Goal: Task Accomplishment & Management: Use online tool/utility

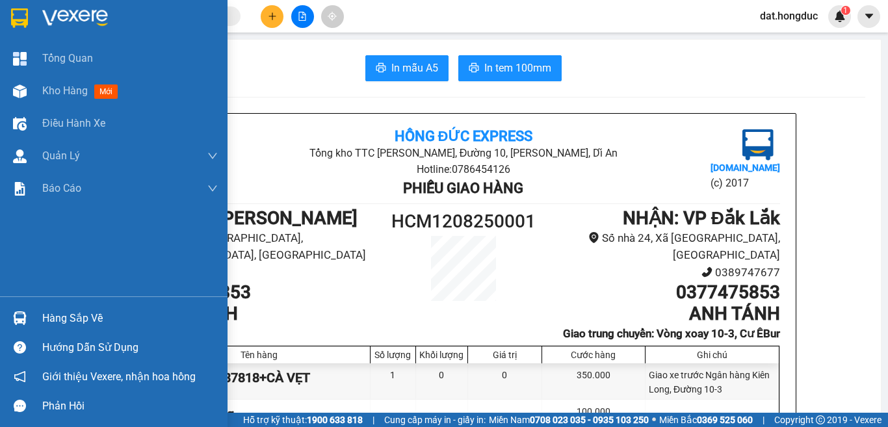
click at [66, 88] on span "Kho hàng" at bounding box center [65, 91] width 46 height 12
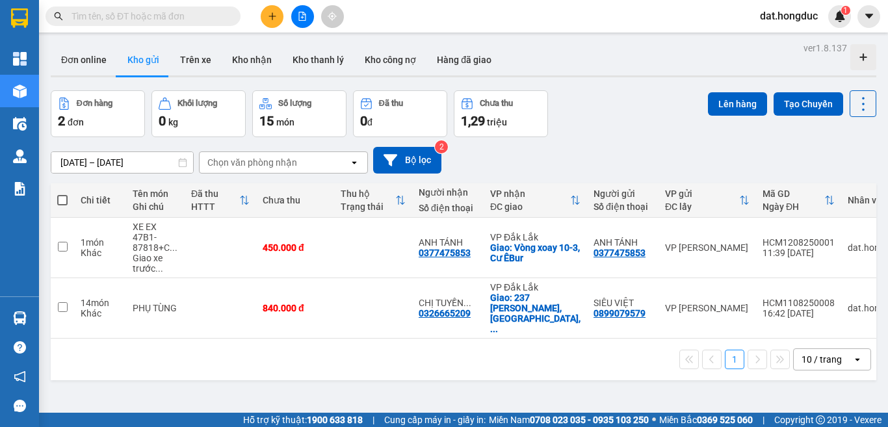
click at [267, 20] on button at bounding box center [272, 16] width 23 height 23
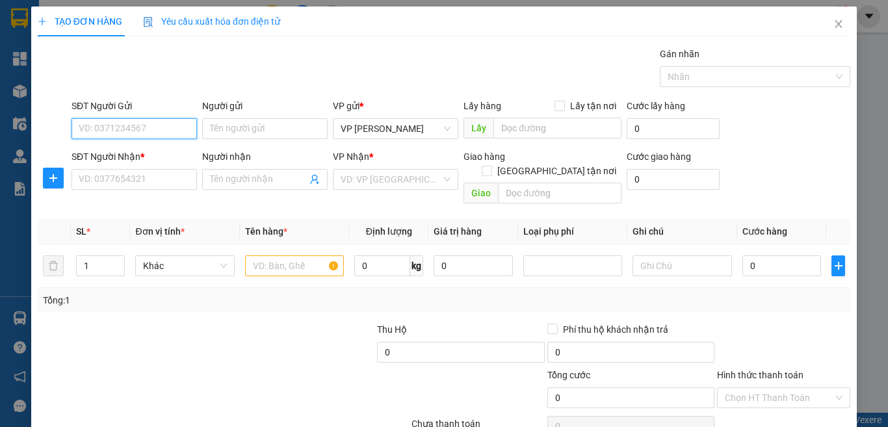
click at [171, 133] on input "SĐT Người Gửi" at bounding box center [134, 128] width 125 height 21
type input "0705008533"
click at [150, 151] on div "0705008533 - CHỊ [PERSON_NAME]" at bounding box center [151, 155] width 145 height 14
type input "CHỊ [PERSON_NAME]"
type input "0935374404"
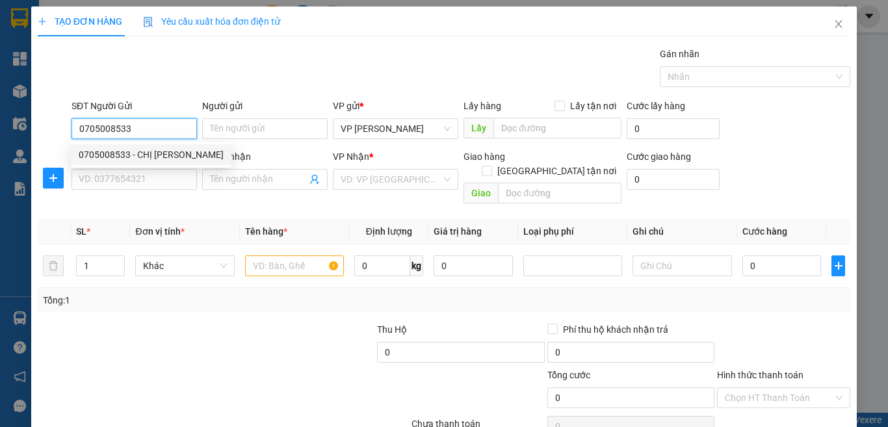
type input "CHỊ THỦY"
type input "HUB BMT"
type input "35.000"
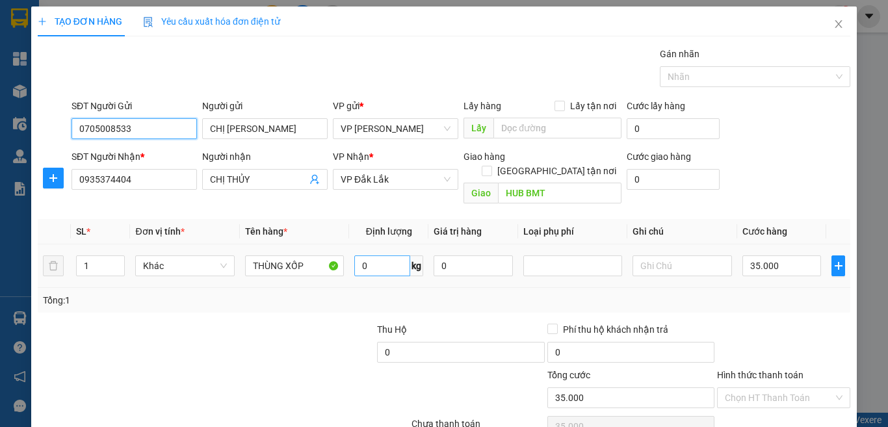
type input "0705008533"
click at [373, 256] on input "0" at bounding box center [382, 266] width 56 height 21
type input "12"
click at [792, 256] on input "35.000" at bounding box center [782, 266] width 79 height 21
type input "4"
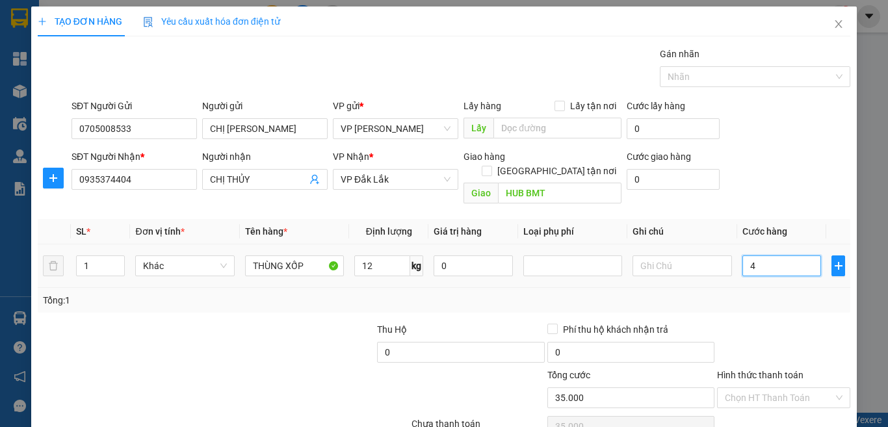
type input "4"
type input "40"
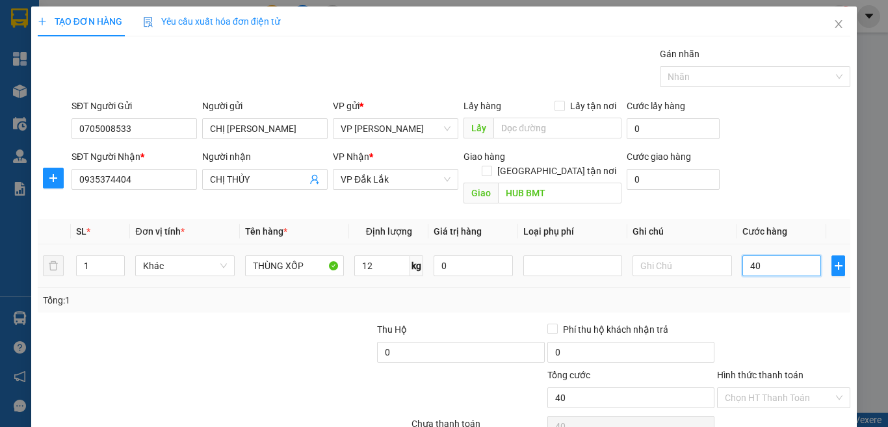
type input "400"
type input "40.000"
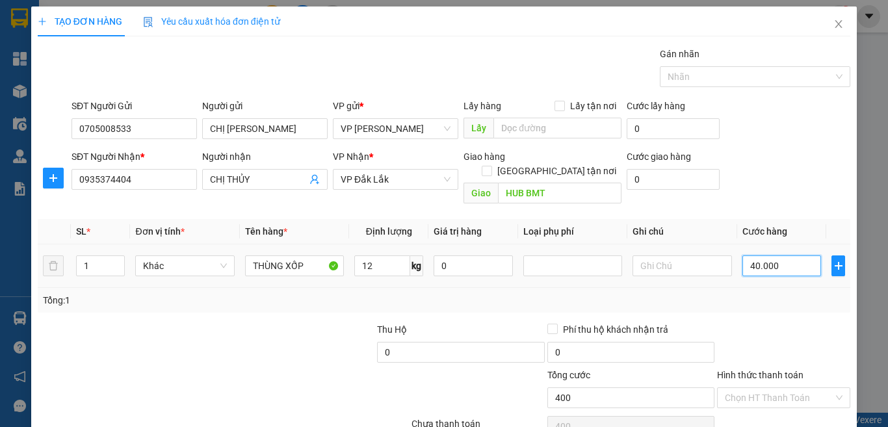
type input "40.000"
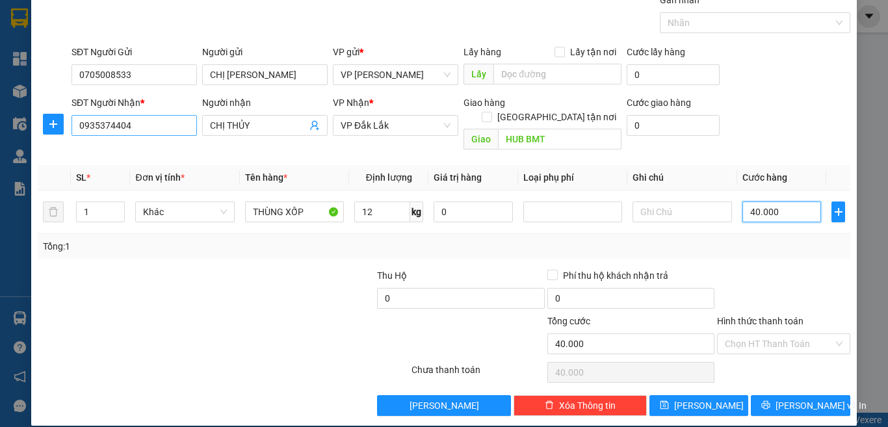
type input "40.000"
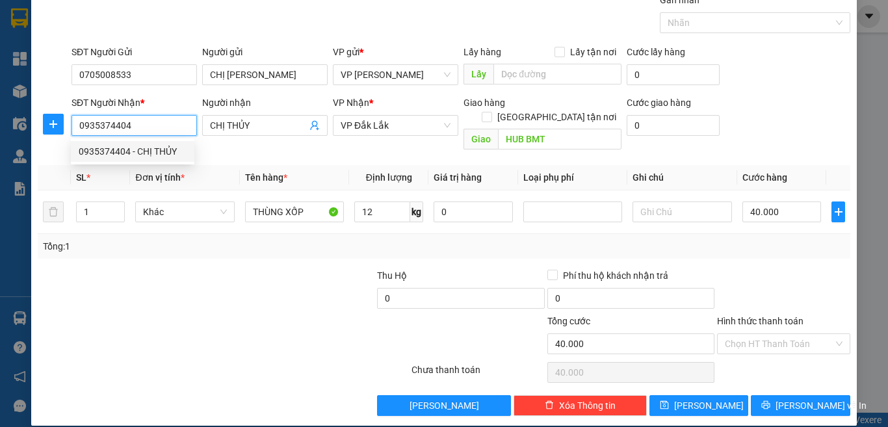
drag, startPoint x: 131, startPoint y: 125, endPoint x: 71, endPoint y: 131, distance: 60.8
click at [72, 131] on input "0935374404" at bounding box center [134, 125] width 125 height 21
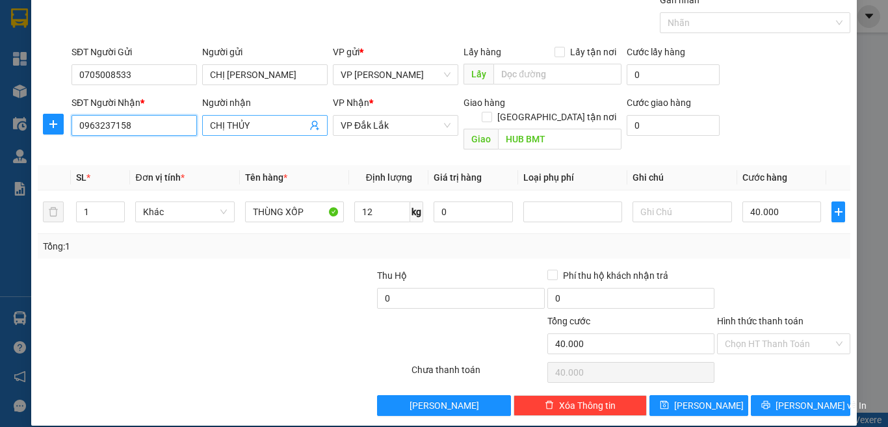
type input "0963237158"
drag, startPoint x: 258, startPoint y: 119, endPoint x: 227, endPoint y: 130, distance: 33.1
click at [227, 130] on input "CHỊ THỦY" at bounding box center [258, 125] width 97 height 14
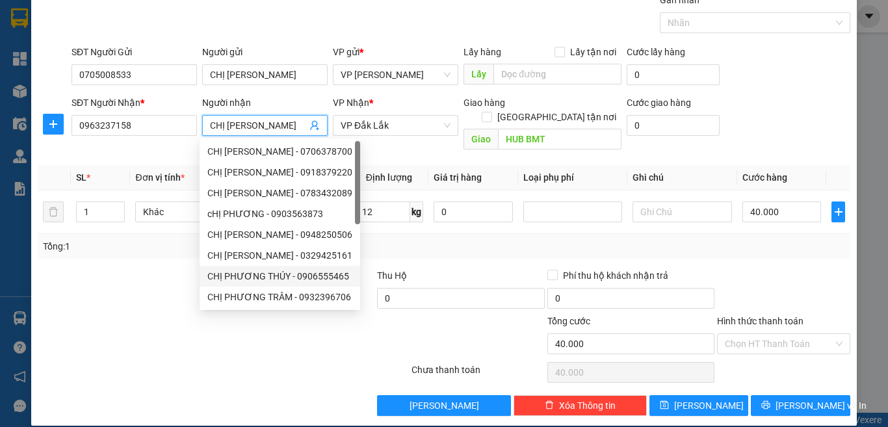
type input "CHỊ [PERSON_NAME]"
click at [139, 275] on div at bounding box center [121, 292] width 170 height 46
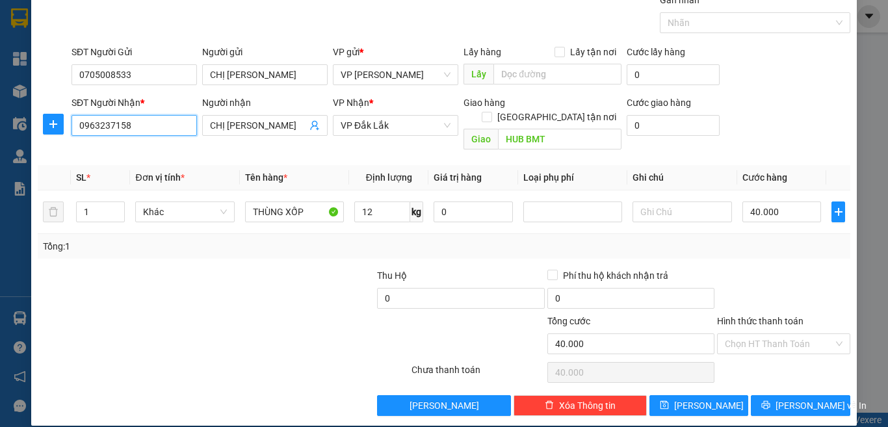
click at [124, 123] on input "0963237158" at bounding box center [134, 125] width 125 height 21
type input "0963237188"
drag, startPoint x: 780, startPoint y: 392, endPoint x: 797, endPoint y: 349, distance: 47.0
click at [780, 399] on span "[PERSON_NAME] và In" at bounding box center [821, 406] width 91 height 14
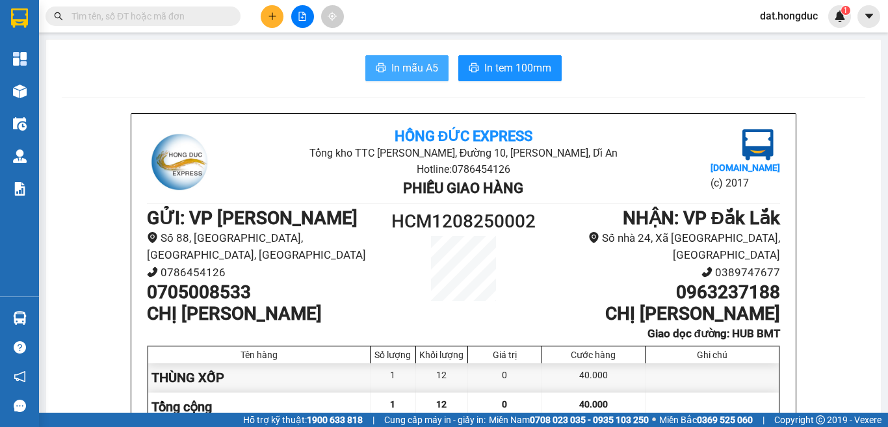
click at [414, 62] on span "In mẫu A5" at bounding box center [414, 68] width 47 height 16
click at [484, 69] on span "In tem 100mm" at bounding box center [517, 68] width 67 height 16
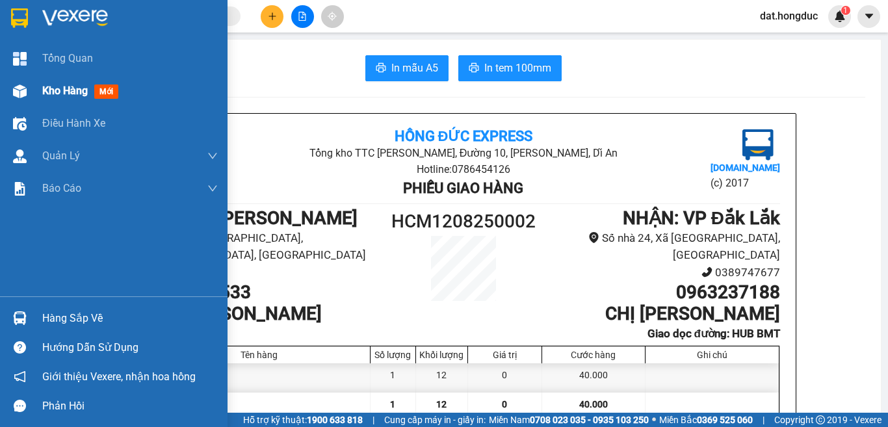
click at [77, 83] on div "Kho hàng mới" at bounding box center [82, 91] width 81 height 16
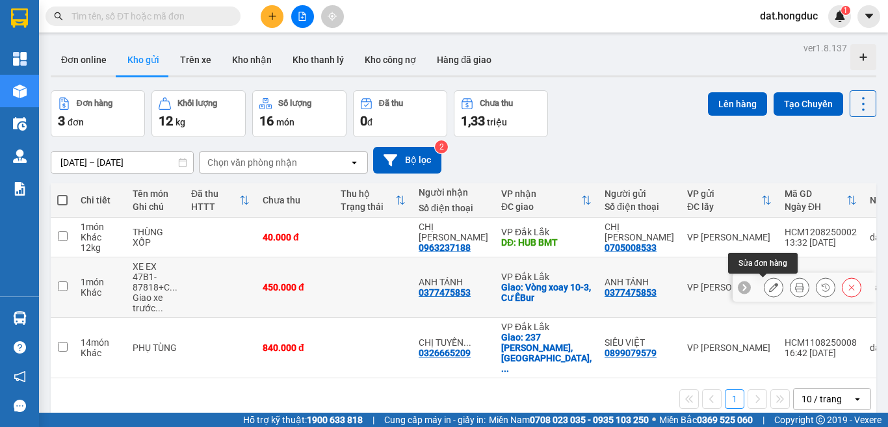
click at [769, 285] on icon at bounding box center [773, 287] width 9 height 9
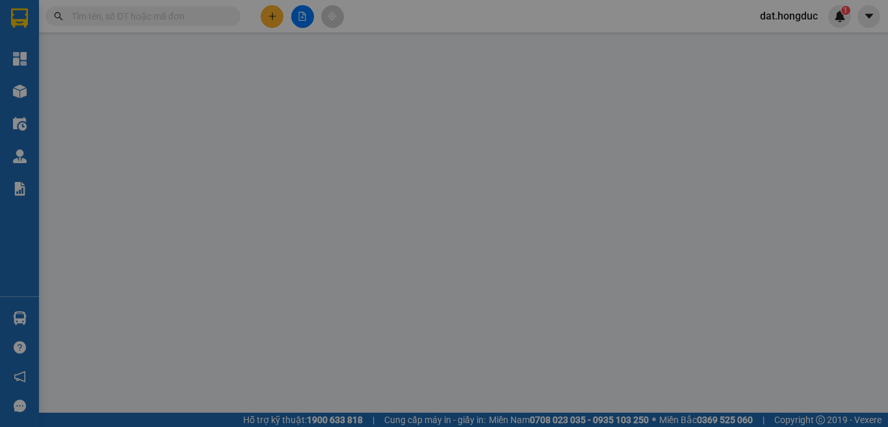
type input "0377475853"
type input "ANH TÁNH"
type input "0377475853"
type input "ANH TÁNH"
checkbox input "true"
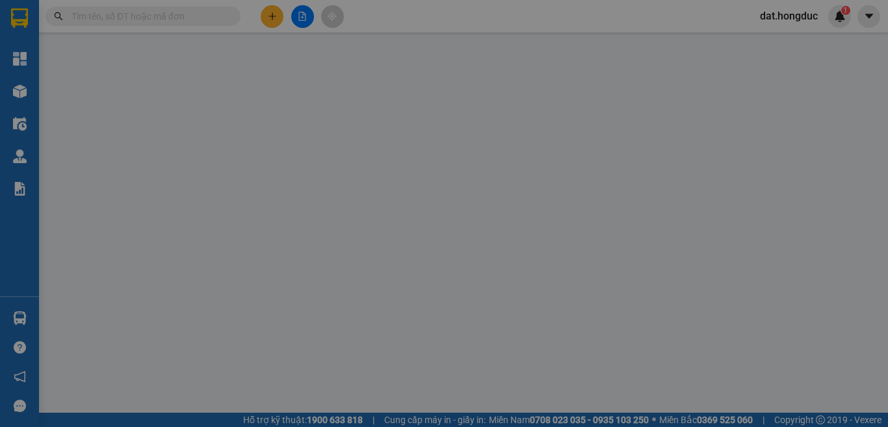
type input "Vòng xoay 10-3, Cư ÊBur"
type input "450.000"
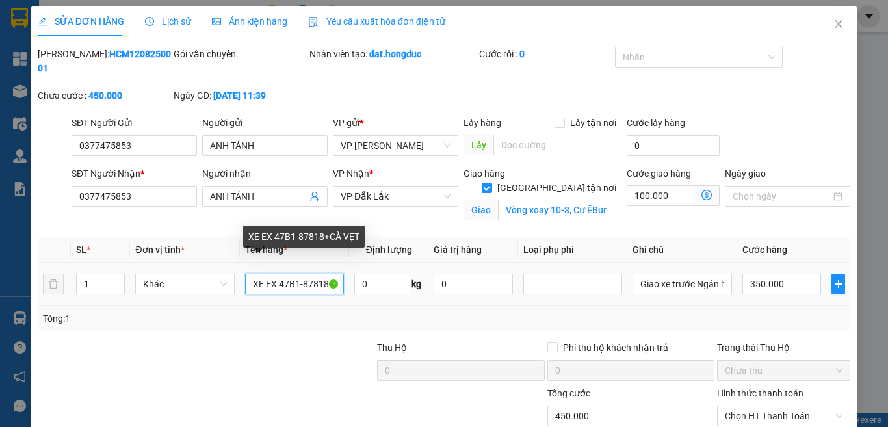
click at [269, 274] on input "XE EX 47B1-87818+CÀ VẸT" at bounding box center [294, 284] width 99 height 21
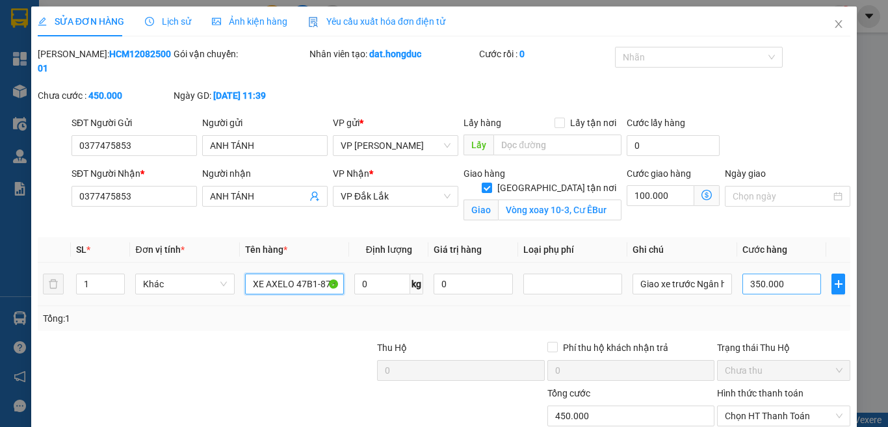
type input "XE AXELO 47B1-87818+CÀ VẸT"
click at [772, 274] on input "350.000" at bounding box center [782, 284] width 79 height 21
type input "3"
type input "100.003"
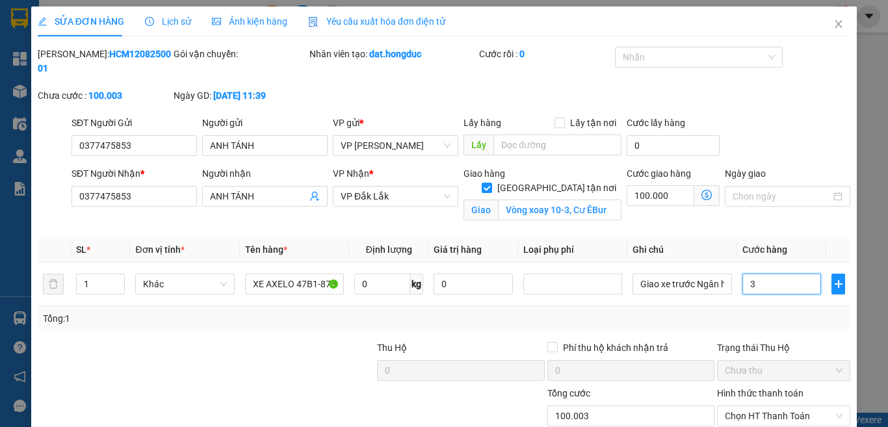
type input "30"
type input "100.030"
type input "3.000"
type input "130.000"
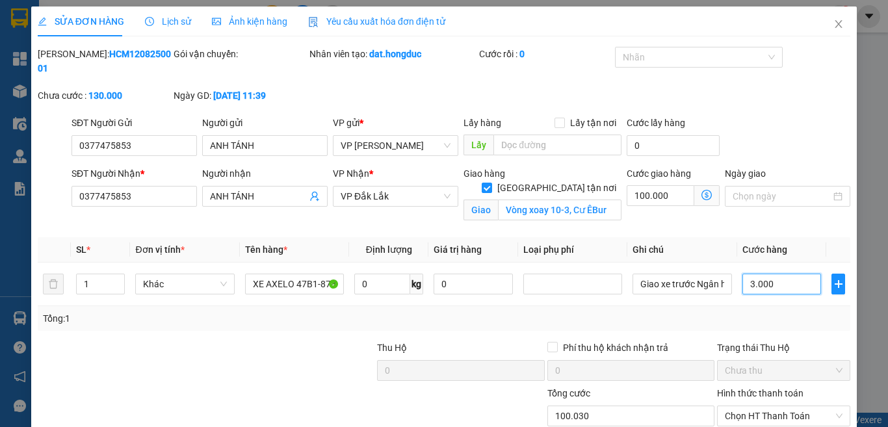
type input "130.000"
type input "300.000"
type input "400.000"
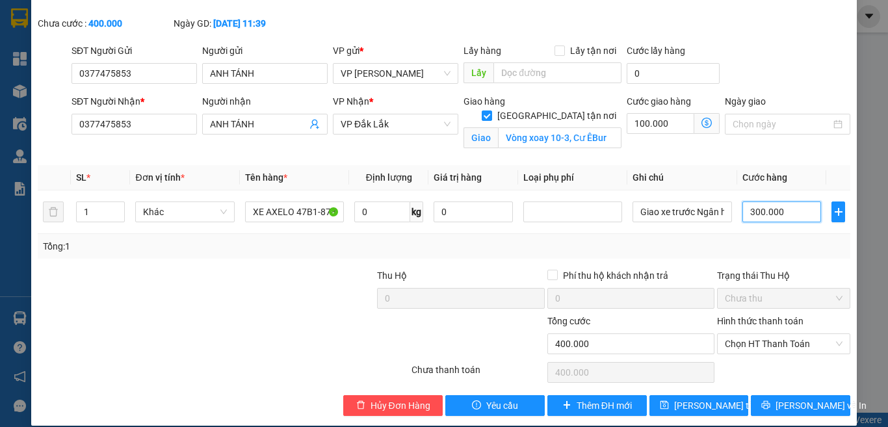
type input "300.000"
click at [770, 401] on icon "printer" at bounding box center [766, 405] width 8 height 8
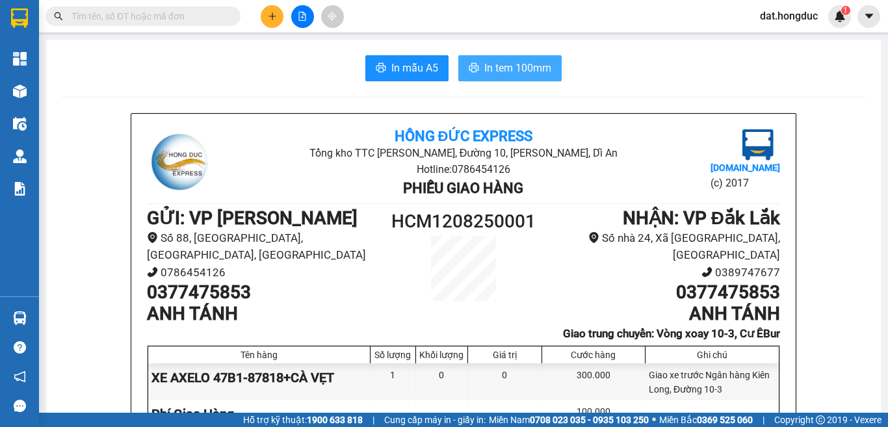
click at [484, 72] on span "In tem 100mm" at bounding box center [517, 68] width 67 height 16
click at [422, 70] on span "In mẫu A5" at bounding box center [414, 68] width 47 height 16
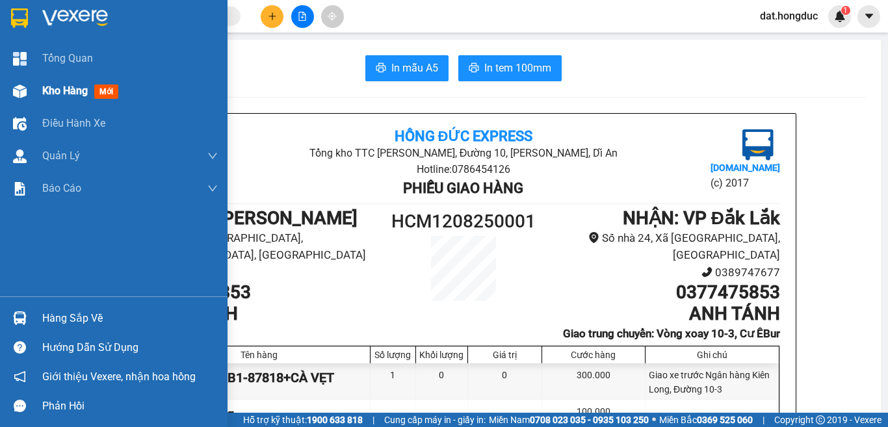
click at [62, 88] on span "Kho hàng" at bounding box center [65, 91] width 46 height 12
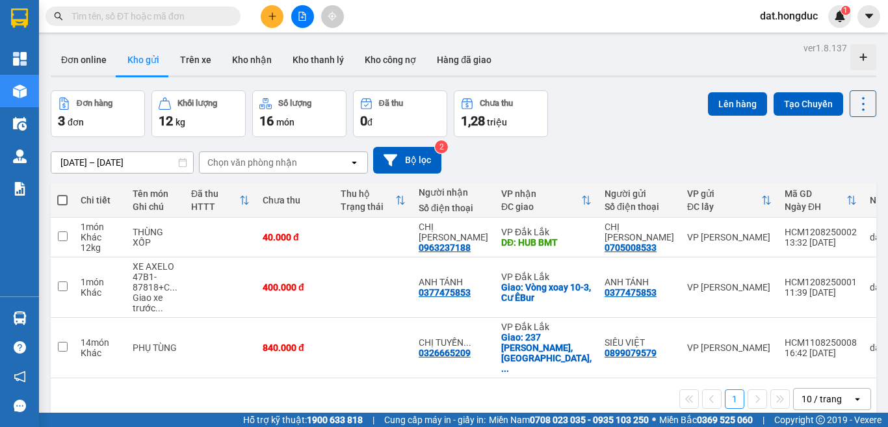
click at [167, 11] on input "text" at bounding box center [148, 16] width 153 height 14
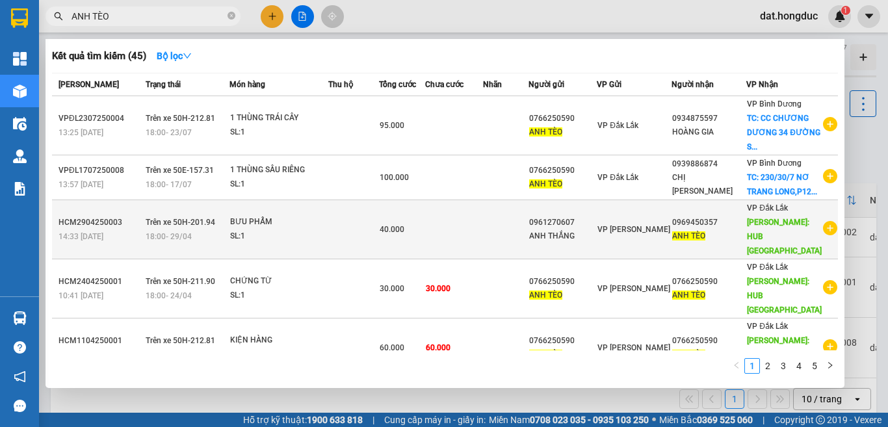
type input "ANH TÈO"
click at [465, 243] on td at bounding box center [454, 229] width 58 height 59
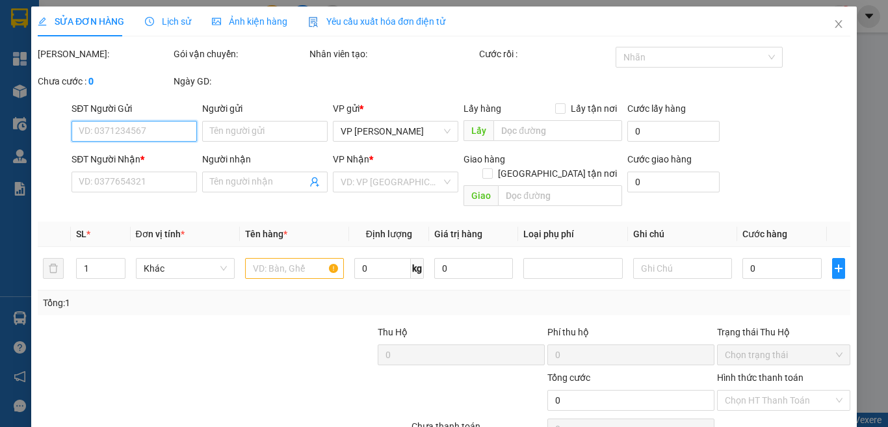
type input "0961270607"
type input "ANH THẮNG"
type input "0969450357"
type input "ANH TÈO"
type input "HUB [GEOGRAPHIC_DATA]"
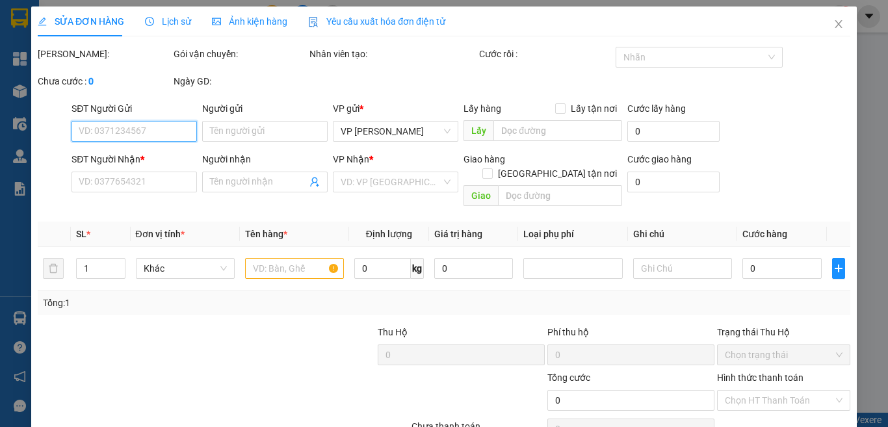
type input "40.000"
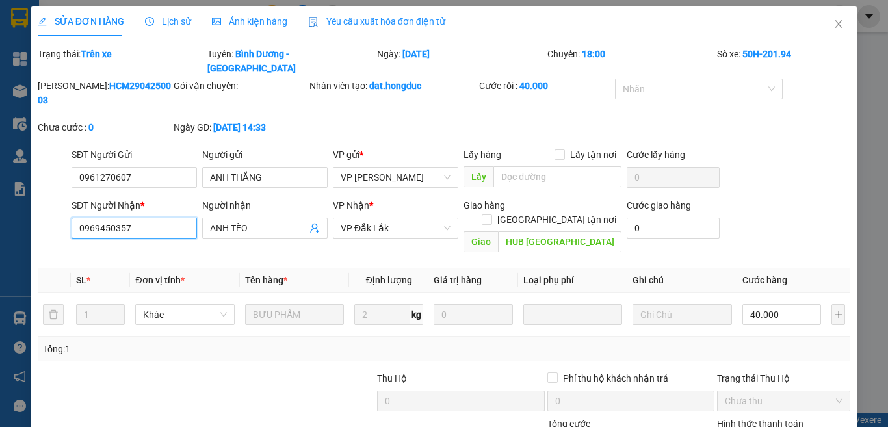
drag, startPoint x: 85, startPoint y: 188, endPoint x: 14, endPoint y: 185, distance: 70.9
click at [14, 185] on div "SỬA ĐƠN HÀNG Lịch sử Ảnh kiện hàng Yêu cầu xuất hóa đơn điện tử Total Paid Fee …" at bounding box center [444, 213] width 888 height 427
drag, startPoint x: 828, startPoint y: 26, endPoint x: 767, endPoint y: 58, distance: 68.3
click at [836, 26] on icon "close" at bounding box center [839, 24] width 7 height 8
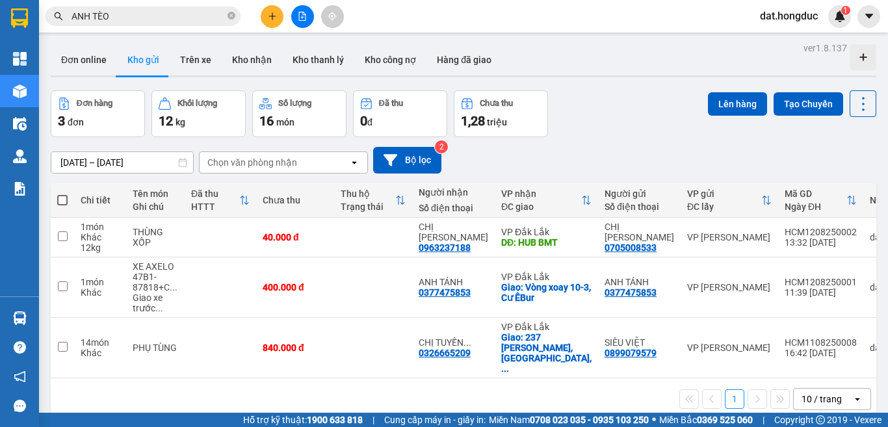
click at [171, 13] on input "ANH TÈO" at bounding box center [148, 16] width 153 height 14
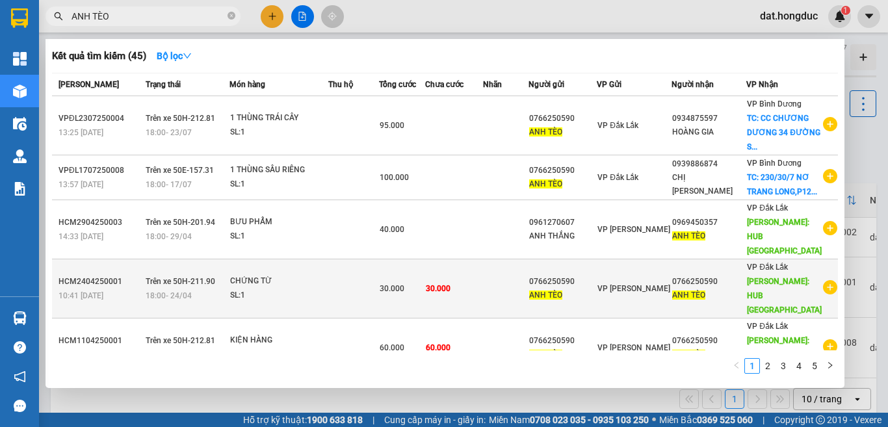
click at [476, 298] on td "30.000" at bounding box center [454, 288] width 58 height 59
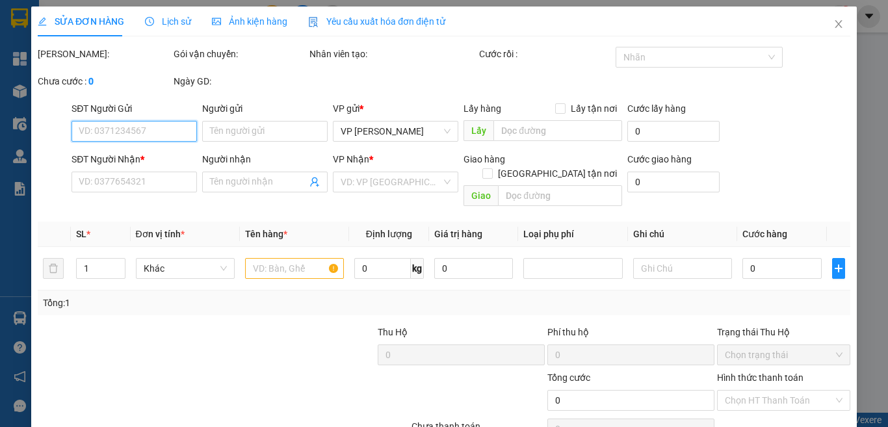
type input "0766250590"
type input "ANH TÈO"
type input "0766250590"
type input "ANH TÈO"
type input "HUB [GEOGRAPHIC_DATA]"
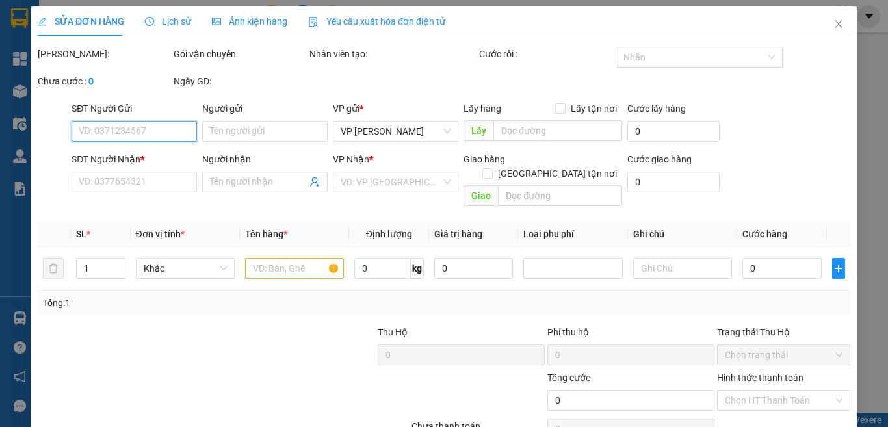
type input "30.000"
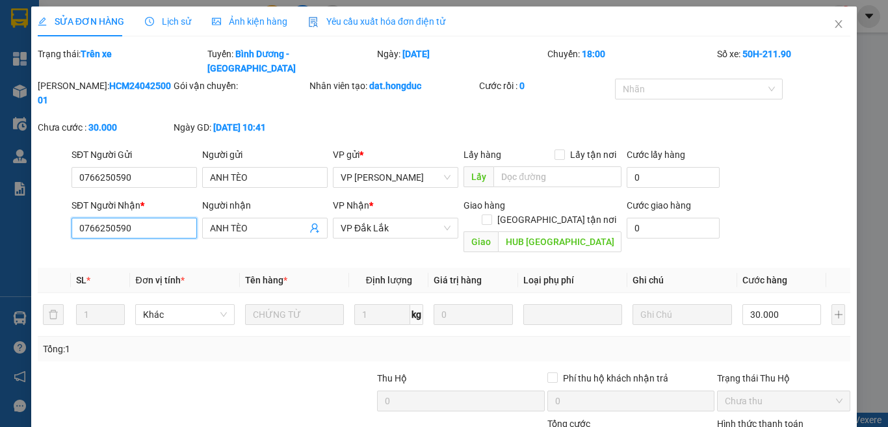
drag, startPoint x: 138, startPoint y: 196, endPoint x: 20, endPoint y: 187, distance: 118.6
click at [20, 187] on div "SỬA ĐƠN HÀNG Lịch sử Ảnh kiện hàng Yêu cầu xuất hóa đơn điện tử Total Paid Fee …" at bounding box center [444, 213] width 888 height 427
drag, startPoint x: 826, startPoint y: 24, endPoint x: 743, endPoint y: 5, distance: 86.0
click at [834, 24] on icon "close" at bounding box center [839, 24] width 10 height 10
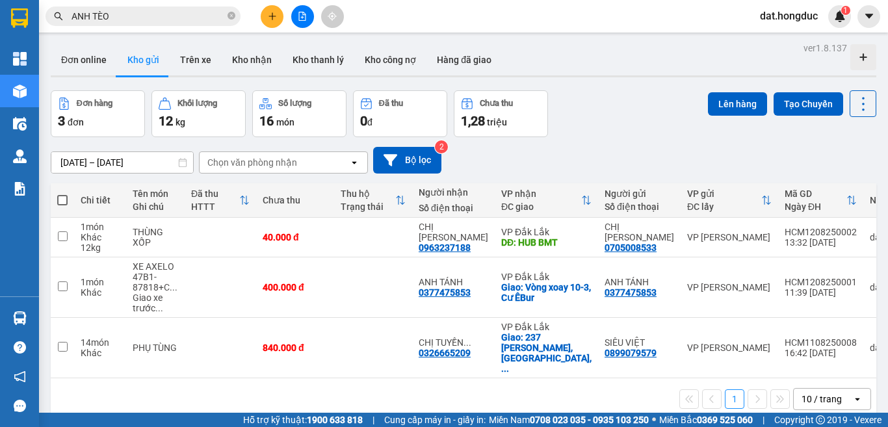
drag, startPoint x: 228, startPoint y: 17, endPoint x: 261, endPoint y: 0, distance: 37.2
click at [228, 17] on icon "close-circle" at bounding box center [232, 16] width 8 height 8
click at [275, 18] on icon "plus" at bounding box center [272, 16] width 9 height 9
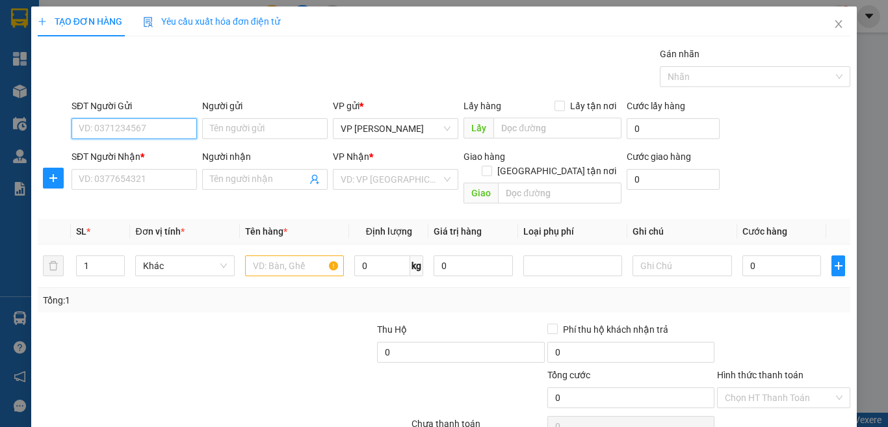
click at [172, 129] on input "SĐT Người Gửi" at bounding box center [134, 128] width 125 height 21
paste input "0707072848"
type input "0707072848"
click at [235, 131] on input "Người gửi" at bounding box center [264, 128] width 125 height 21
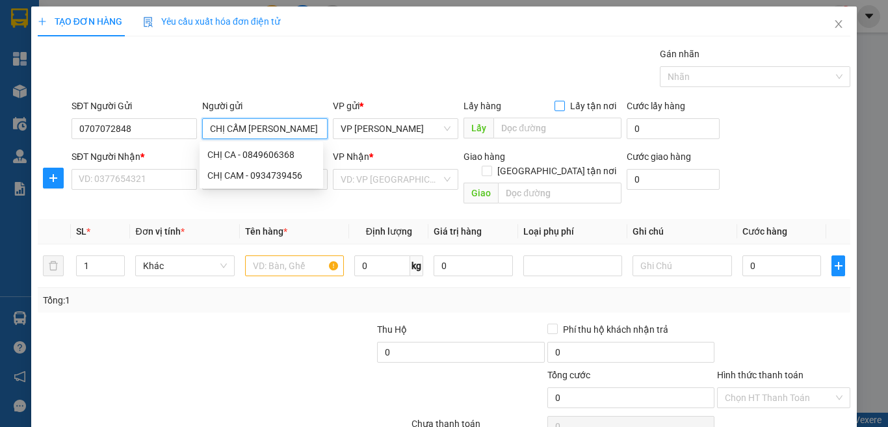
type input "CHỊ CẨM [PERSON_NAME]"
click at [559, 109] on span at bounding box center [560, 106] width 10 height 10
click at [559, 109] on input "Lấy tận nơi" at bounding box center [559, 105] width 9 height 9
checkbox input "true"
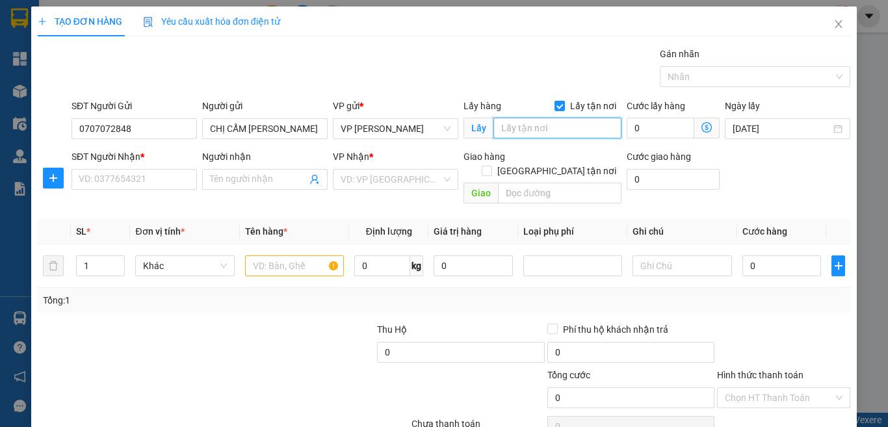
click at [549, 127] on input "text" at bounding box center [557, 128] width 128 height 21
paste input "416 Hoà Hảo, Phường Diên Hồng"
type input "416 Hoà Hảo, Phường Diên Hồng, HCM"
drag, startPoint x: 645, startPoint y: 122, endPoint x: 605, endPoint y: 134, distance: 41.5
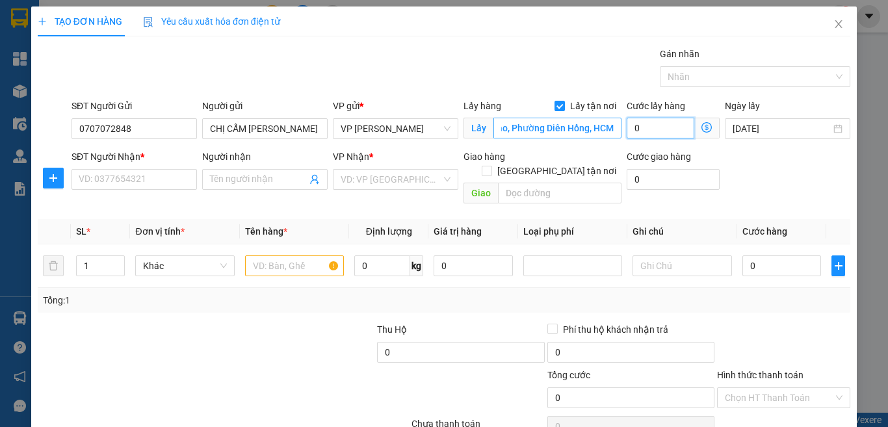
click at [644, 122] on input "0" at bounding box center [661, 128] width 68 height 21
type input "9"
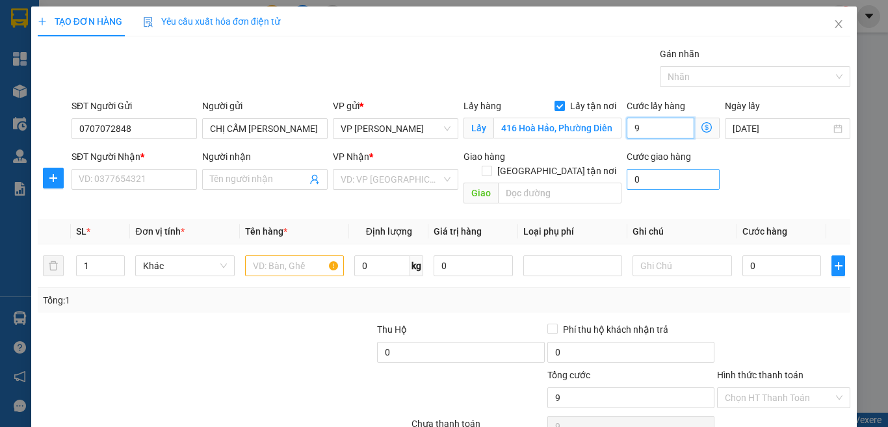
type input "90"
type input "900"
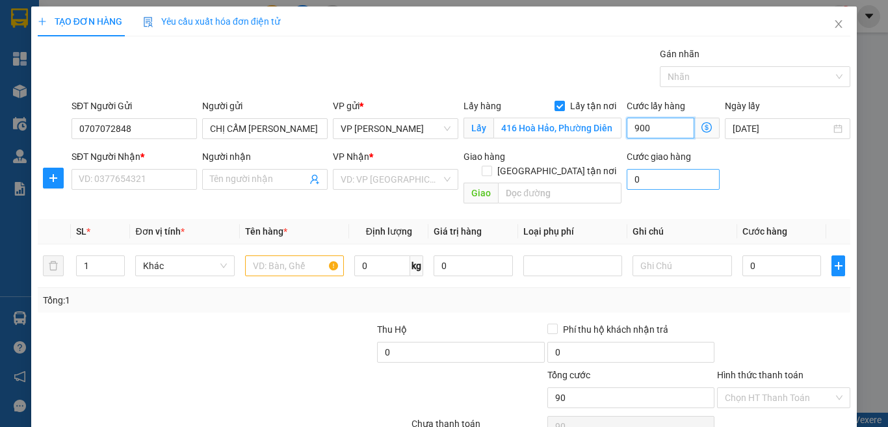
type input "900"
type input "9.000"
type input "90.000"
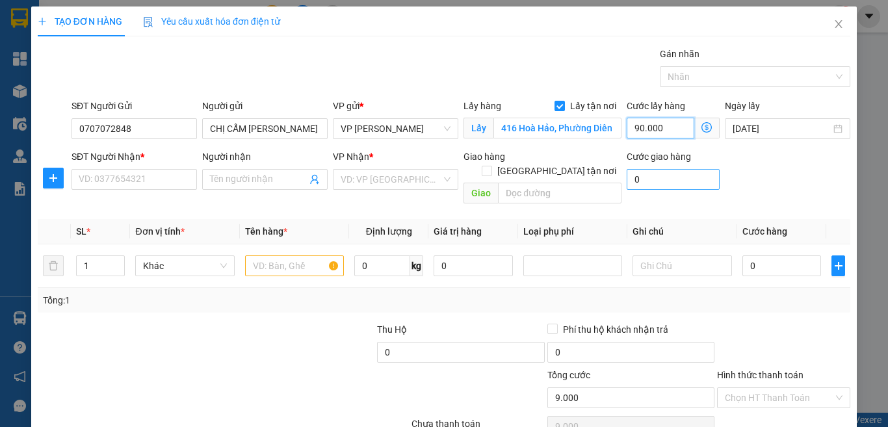
type input "90.000"
click at [644, 175] on input "0" at bounding box center [673, 179] width 93 height 21
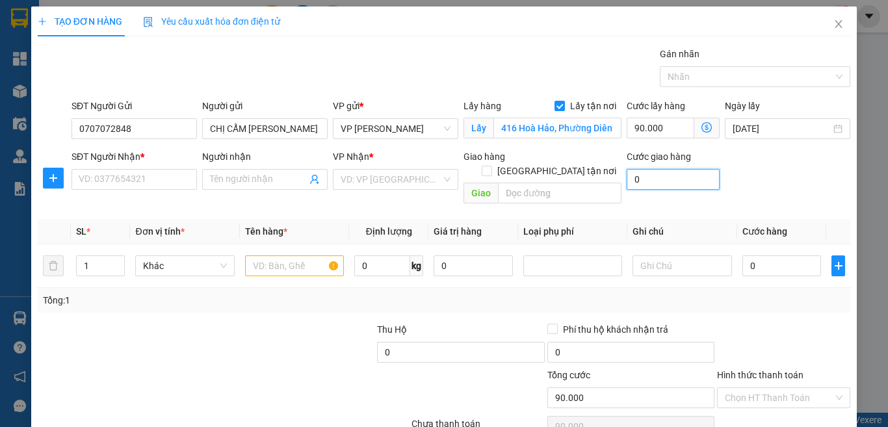
type input "7"
type input "90.007"
type input "75"
type input "90.075"
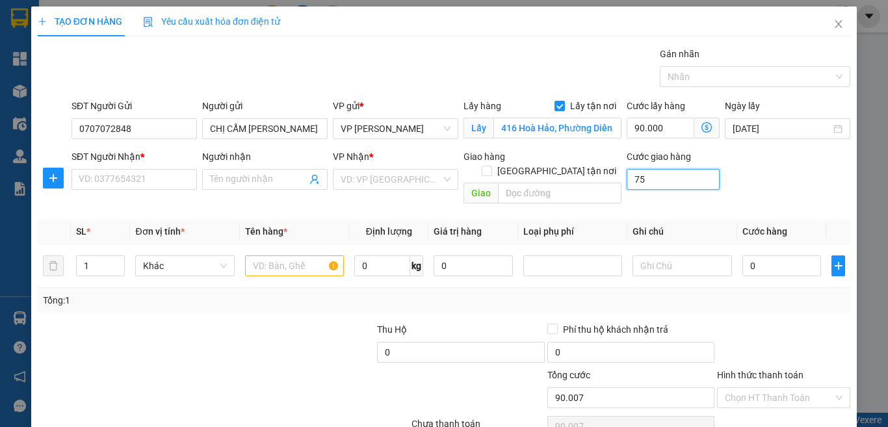
type input "90.075"
type input "750"
type input "90.750"
type input "7.500"
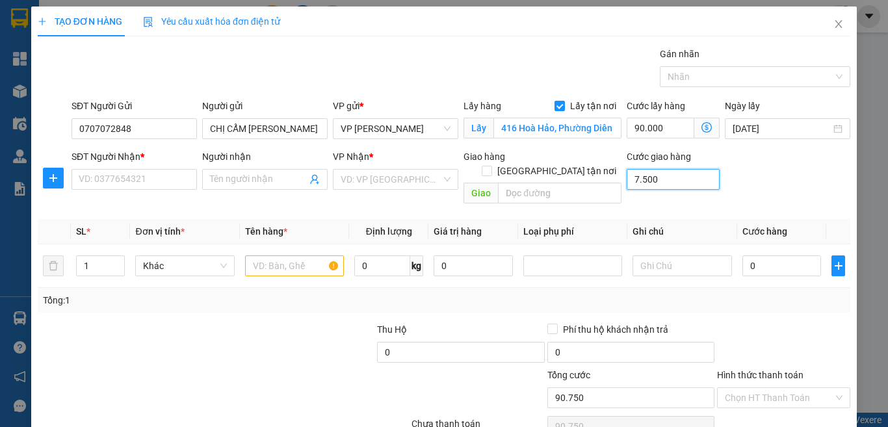
type input "97.500"
type input "75.000"
type input "165.000"
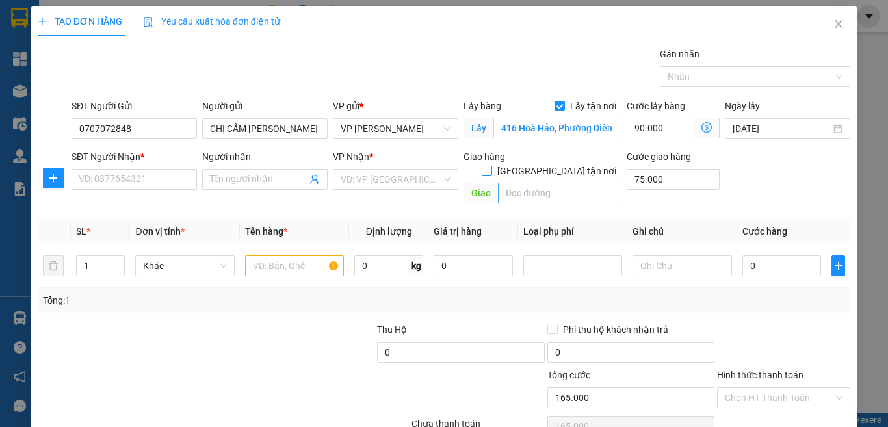
click at [491, 166] on input "[GEOGRAPHIC_DATA] tận nơi" at bounding box center [486, 170] width 9 height 9
checkbox input "true"
click at [547, 183] on input "text" at bounding box center [560, 193] width 124 height 21
drag, startPoint x: 577, startPoint y: 178, endPoint x: 479, endPoint y: 179, distance: 98.2
click at [479, 183] on span "Giao 50000" at bounding box center [543, 193] width 158 height 21
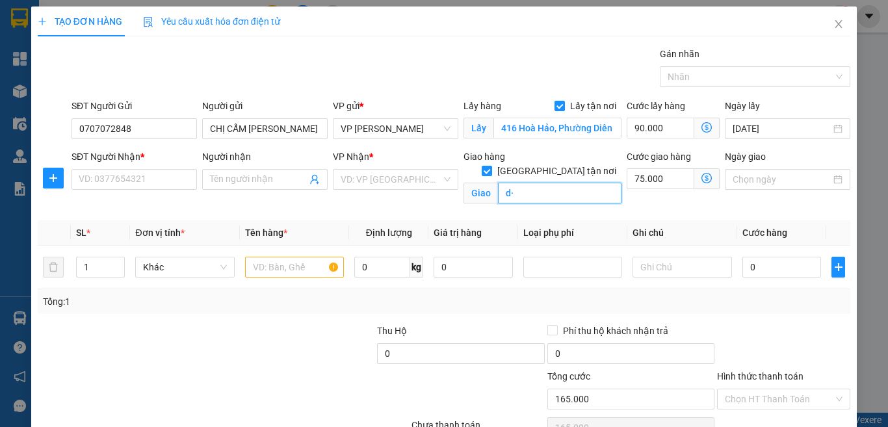
type input "d"
type input "đ"
type input "c"
type input "C"
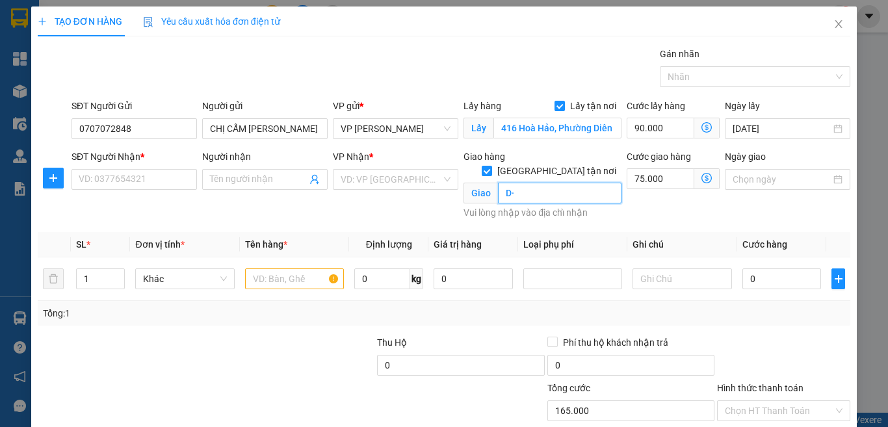
type input "D"
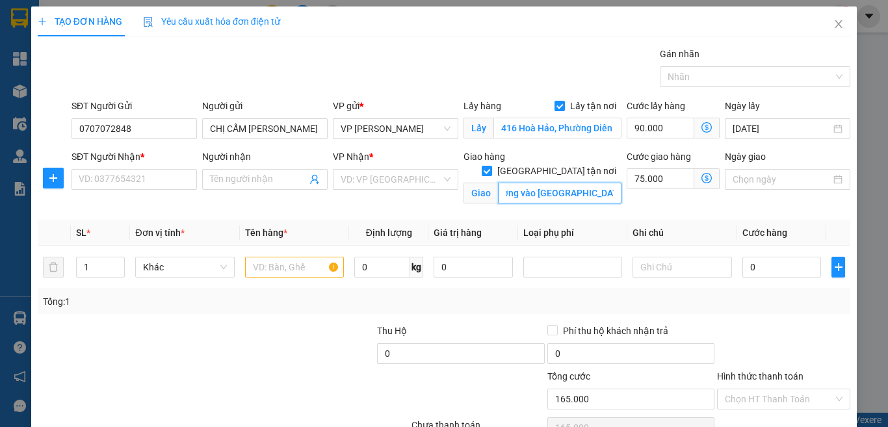
scroll to position [0, 16]
type input "Đường vào [GEOGRAPHIC_DATA]"
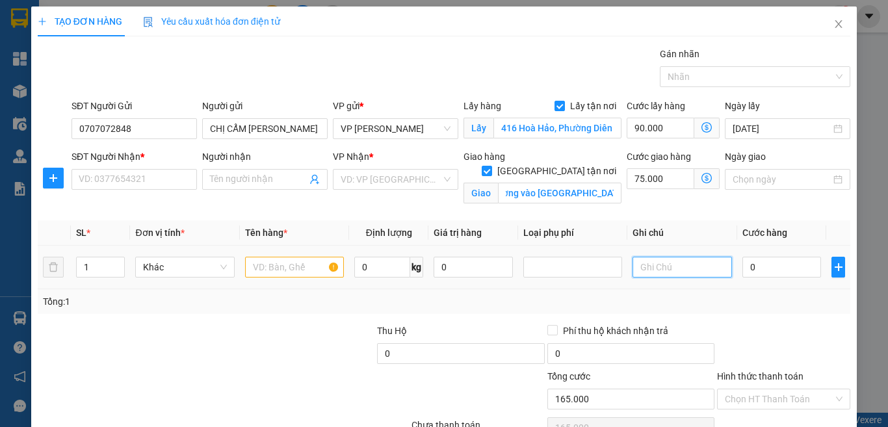
click at [652, 270] on input "text" at bounding box center [682, 267] width 99 height 21
type input "D"
type input "Đối diện Agribank"
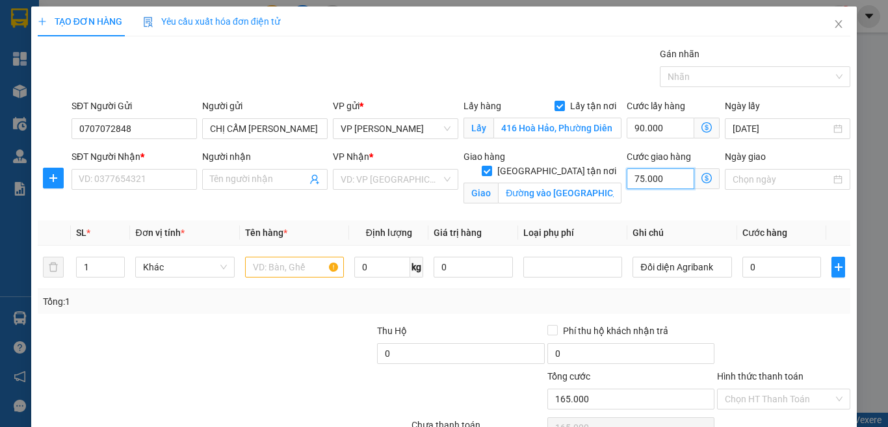
click at [657, 177] on input "75.000" at bounding box center [661, 178] width 68 height 21
type input "5"
type input "90.005"
type input "50"
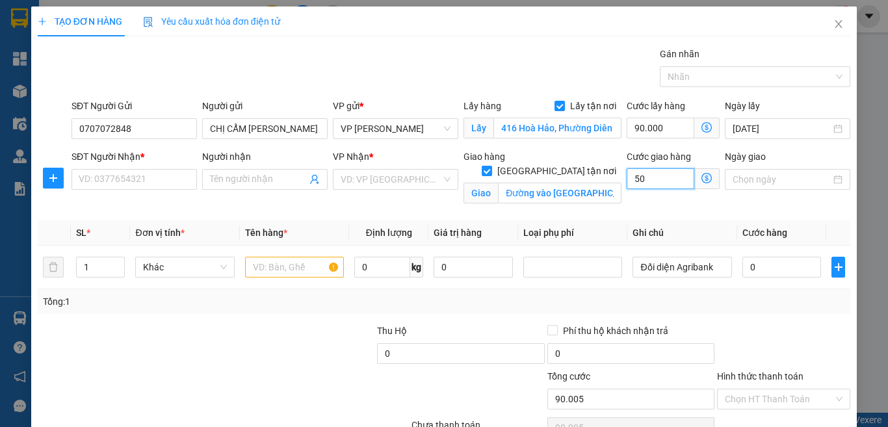
type input "90.050"
type input "500"
type input "90.500"
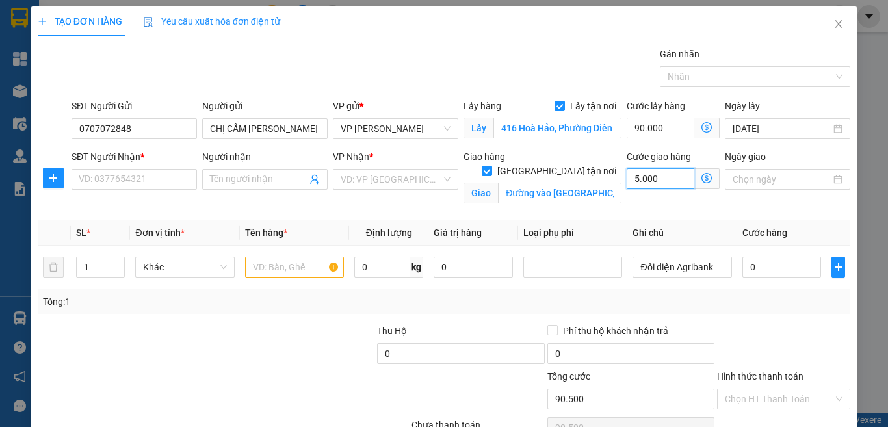
type input "50.000"
type input "140.000"
type input "50.000"
click at [116, 261] on icon "up" at bounding box center [118, 263] width 5 height 5
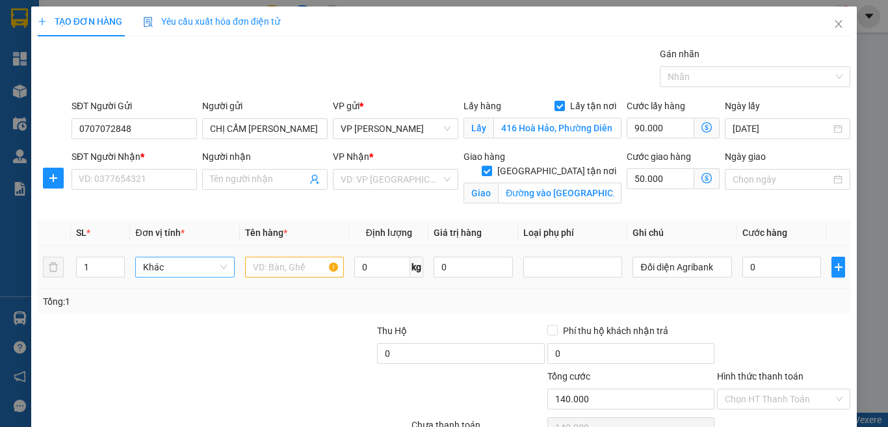
type input "2"
click at [278, 269] on input "text" at bounding box center [294, 267] width 99 height 21
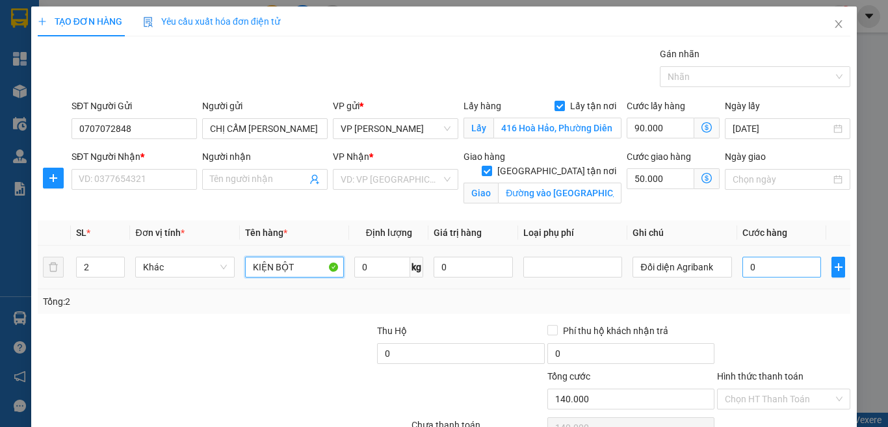
type input "KIỆN BỘT"
click at [767, 265] on input "0" at bounding box center [782, 267] width 79 height 21
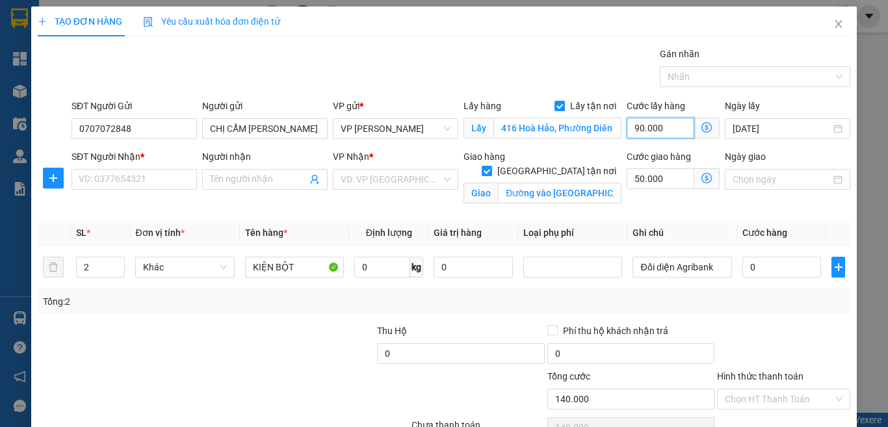
click at [666, 127] on input "90.000" at bounding box center [661, 128] width 68 height 21
click at [803, 214] on div "Transit Pickup Surcharge Ids Transit Deliver Surcharge Ids Transit Deliver Surc…" at bounding box center [444, 259] width 813 height 425
click at [378, 274] on input "0" at bounding box center [382, 267] width 56 height 21
click at [759, 268] on input "0" at bounding box center [782, 267] width 79 height 21
type input "1"
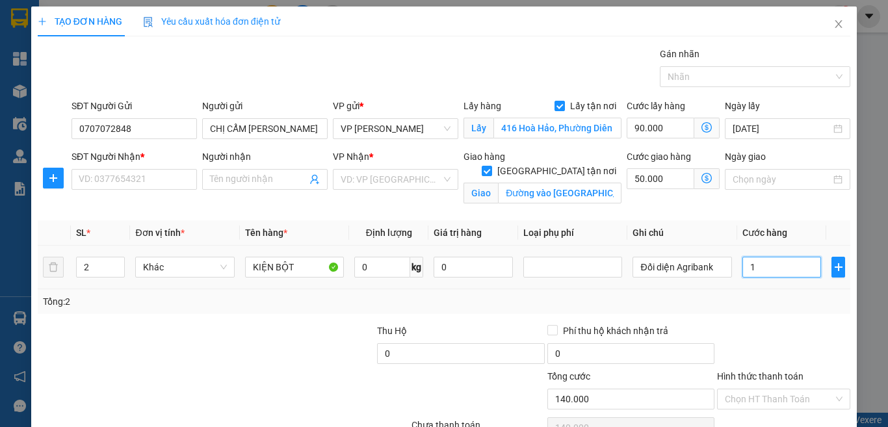
type input "140.001"
type input "15"
type input "140.015"
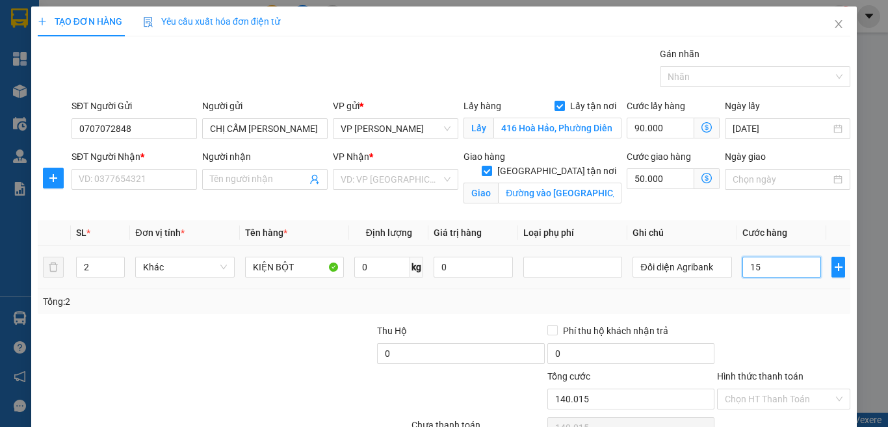
type input "150"
type input "140.150"
type input "15.000"
type input "155.000"
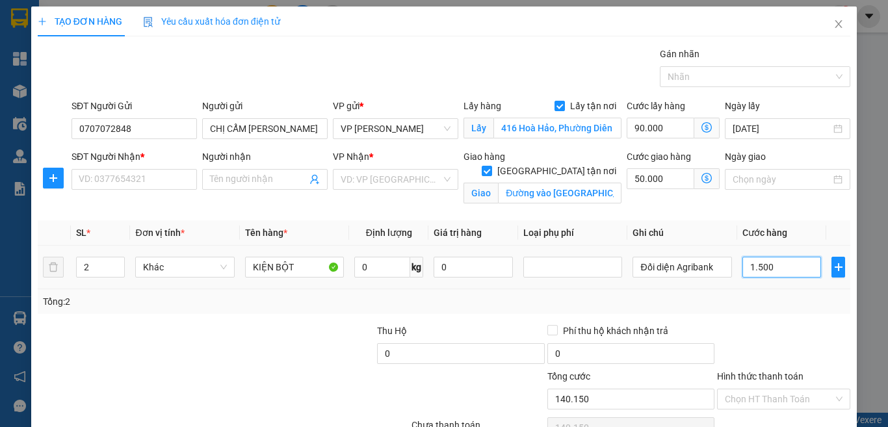
type input "155.000"
type input "150.000"
type input "290.000"
type input "150.000"
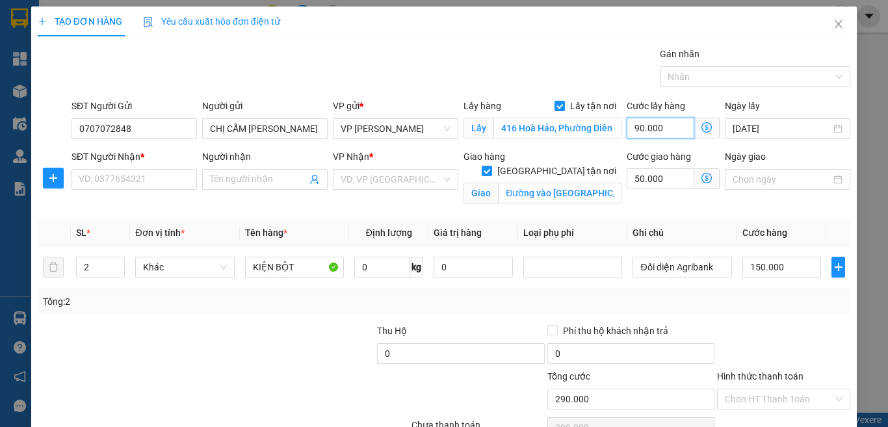
click at [667, 128] on input "90.000" at bounding box center [661, 128] width 68 height 21
type input "1"
type input "200.011"
type input "110"
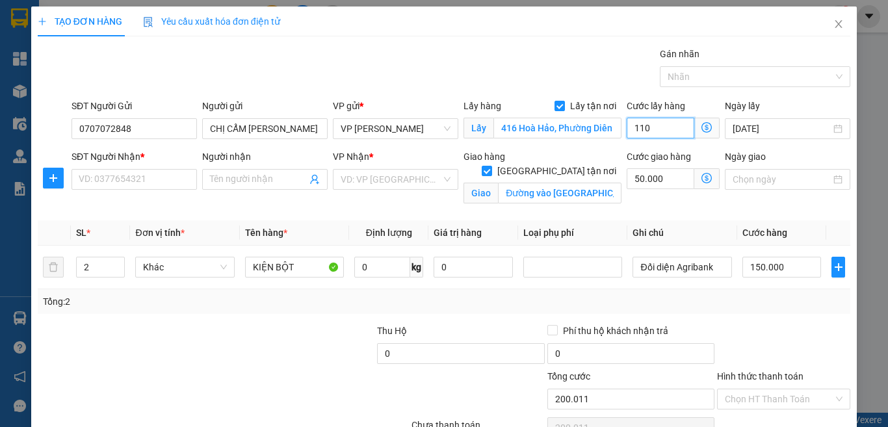
type input "200.110"
type input "1.100"
type input "201.100"
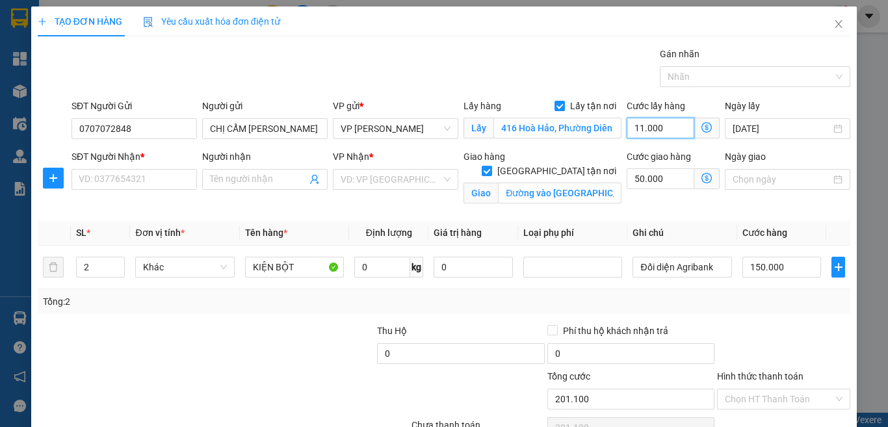
type input "110.000"
type input "310.000"
type input "110.000"
click at [653, 180] on input "50.000" at bounding box center [661, 178] width 68 height 21
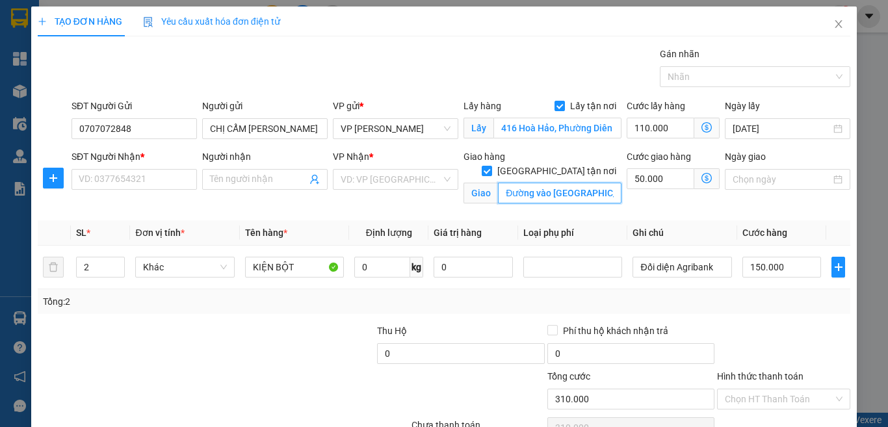
click at [606, 183] on input "Đường vào [GEOGRAPHIC_DATA]" at bounding box center [560, 193] width 124 height 21
drag, startPoint x: 550, startPoint y: 155, endPoint x: 590, endPoint y: 179, distance: 46.7
click at [491, 166] on input "[GEOGRAPHIC_DATA] tận nơi" at bounding box center [486, 170] width 9 height 9
checkbox input "false"
type input "200.000"
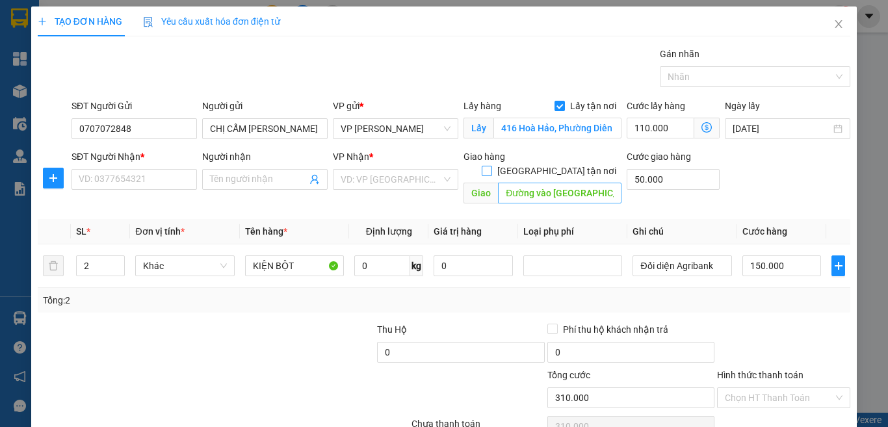
type input "200.000"
click at [651, 179] on input "50.000" at bounding box center [673, 179] width 93 height 21
type input "0"
type input "260.000"
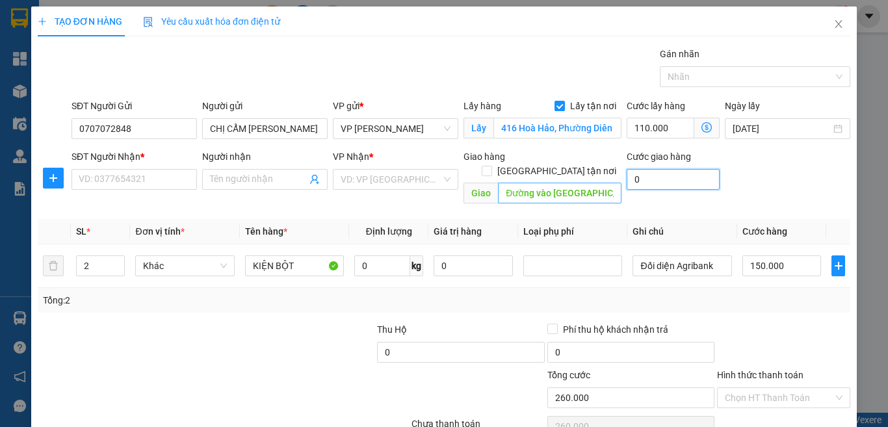
type input "0"
click at [573, 183] on input "Đường vào [GEOGRAPHIC_DATA]" at bounding box center [560, 193] width 124 height 21
type input "HUB [GEOGRAPHIC_DATA]"
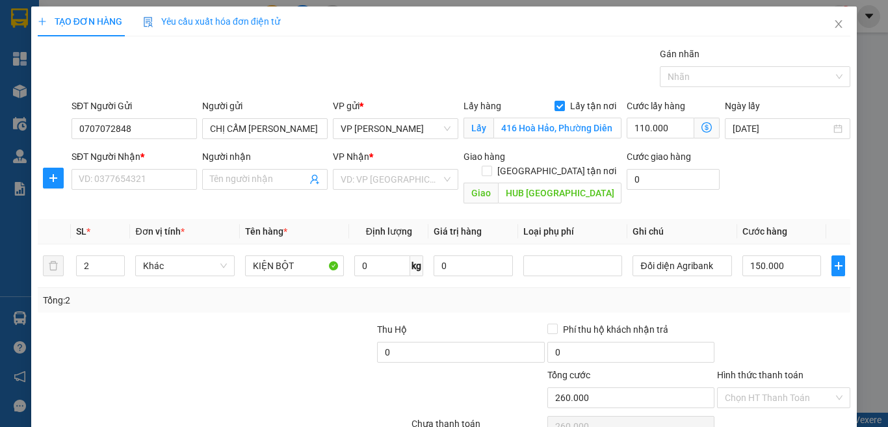
click at [249, 296] on div "Tổng: 2" at bounding box center [444, 300] width 813 height 25
click at [695, 256] on input "Đối diện Agribank" at bounding box center [682, 266] width 99 height 21
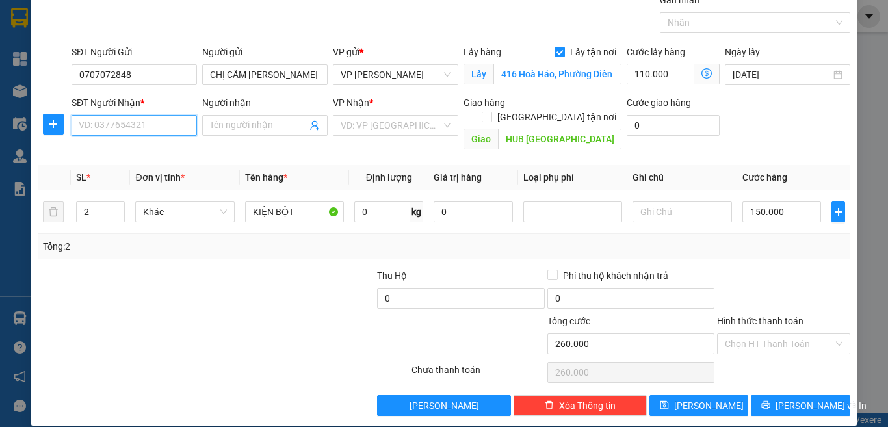
click at [147, 127] on input "SĐT Người Nhận *" at bounding box center [134, 125] width 125 height 21
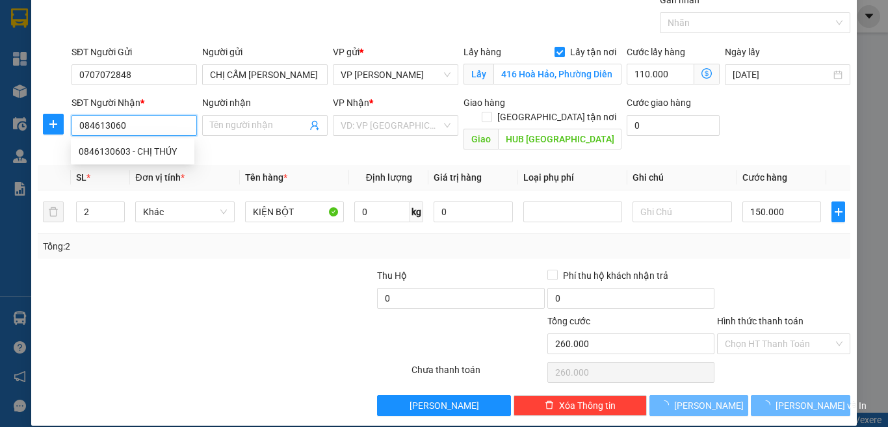
type input "0846130603"
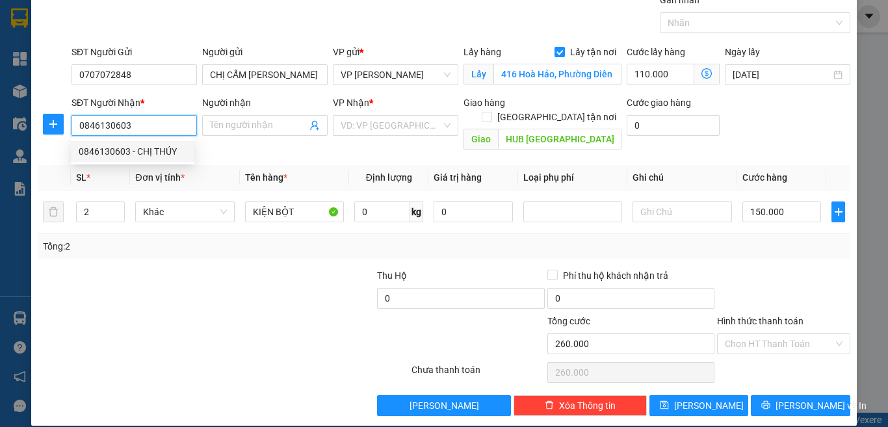
drag, startPoint x: 137, startPoint y: 156, endPoint x: 181, endPoint y: 144, distance: 45.9
click at [137, 156] on div "0846130603 - CHỊ THÚY" at bounding box center [133, 151] width 108 height 14
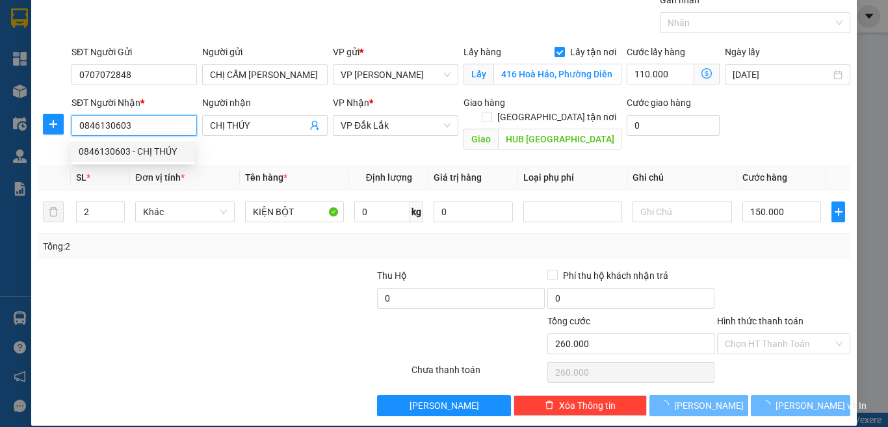
type input "CHỊ THÚY"
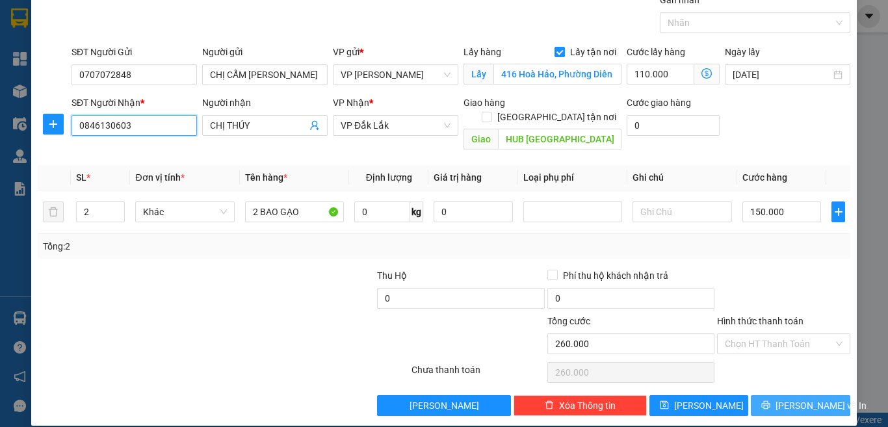
type input "0846130603"
drag, startPoint x: 778, startPoint y: 395, endPoint x: 773, endPoint y: 334, distance: 61.3
click at [778, 395] on button "[PERSON_NAME] và In" at bounding box center [800, 405] width 99 height 21
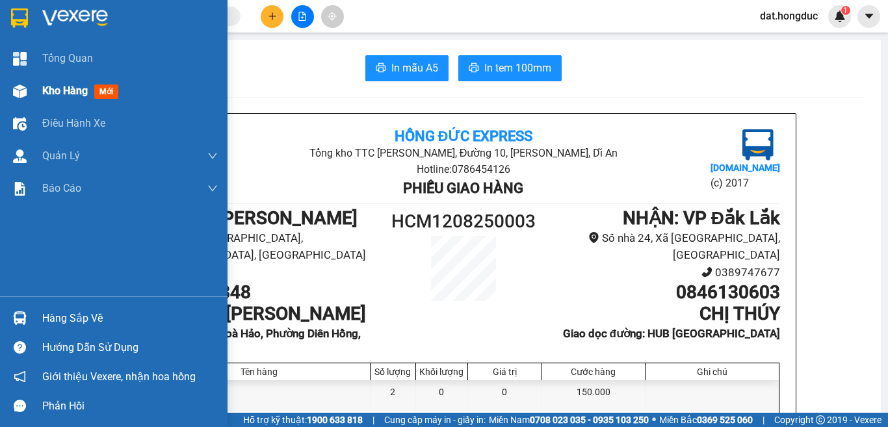
click at [61, 94] on span "Kho hàng" at bounding box center [65, 91] width 46 height 12
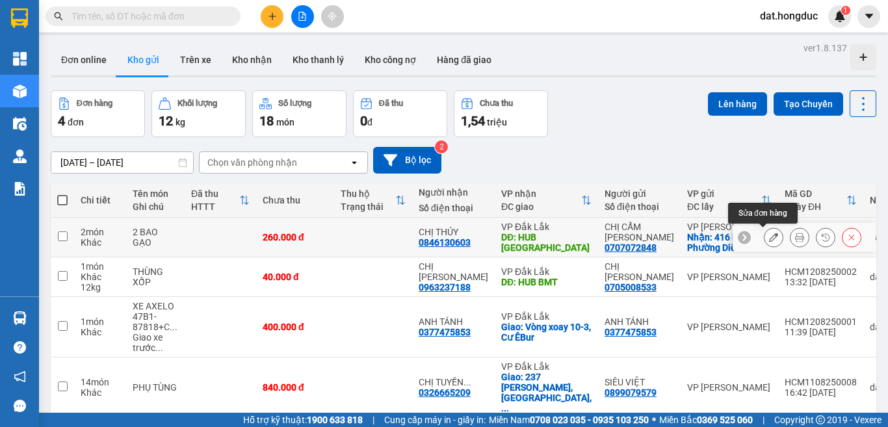
click at [769, 235] on icon at bounding box center [773, 237] width 9 height 9
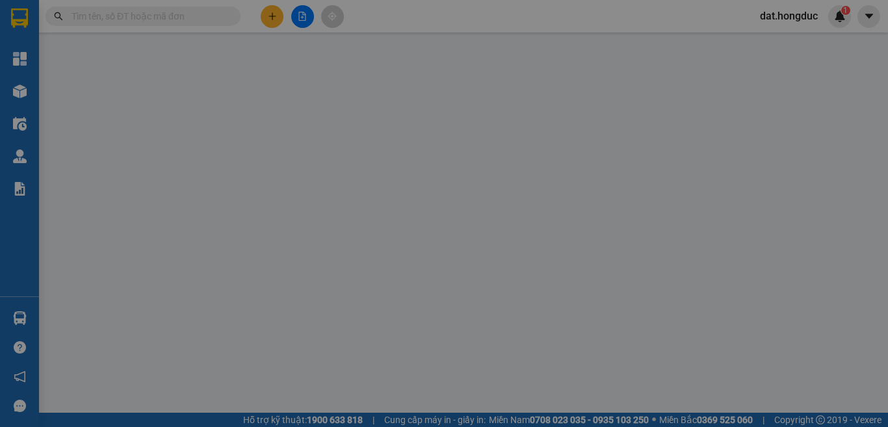
type input "0707072848"
type input "CHỊ CẨM [PERSON_NAME]"
checkbox input "true"
type input "416 Hoà Hảo, Phường Diên Hồng, HCM"
type input "0846130603"
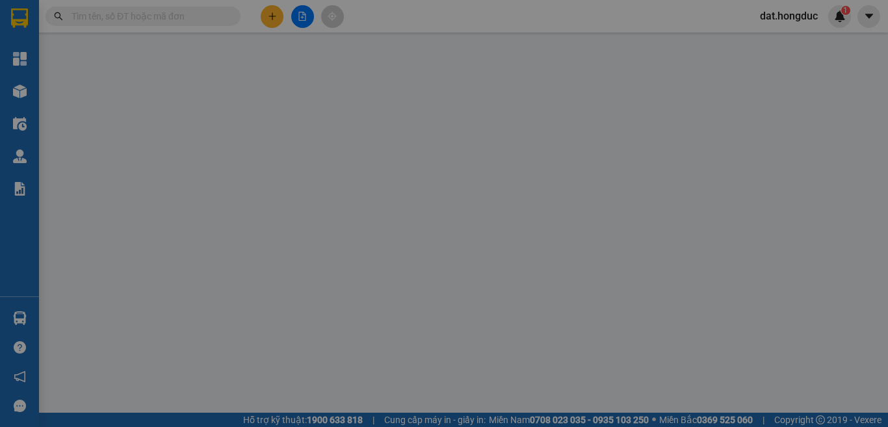
type input "CHỊ THÚY"
type input "HUB [GEOGRAPHIC_DATA]"
type input "260.000"
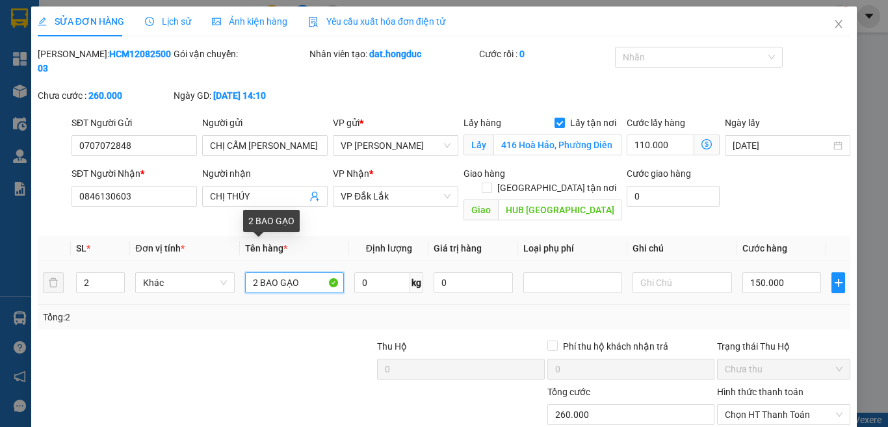
click at [309, 272] on input "2 BAO GẠO" at bounding box center [294, 282] width 99 height 21
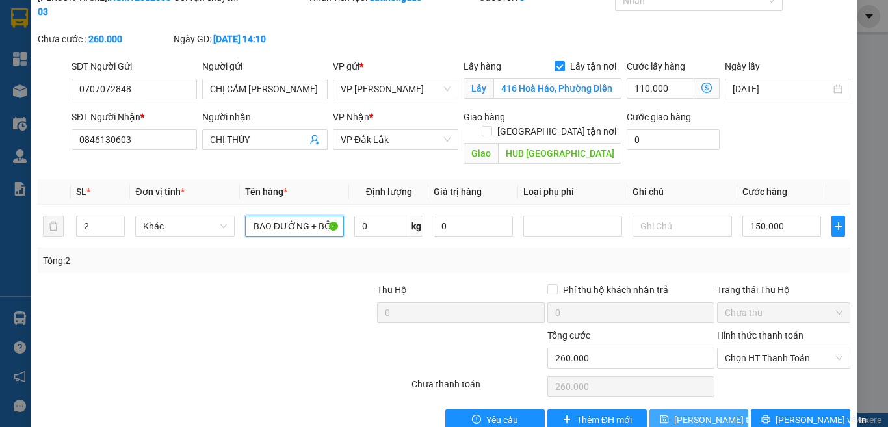
type input "2 BAO ĐƯỜNG + BỘT"
drag, startPoint x: 701, startPoint y: 393, endPoint x: 642, endPoint y: 386, distance: 59.6
click at [701, 413] on span "[PERSON_NAME] thay đổi" at bounding box center [726, 420] width 104 height 14
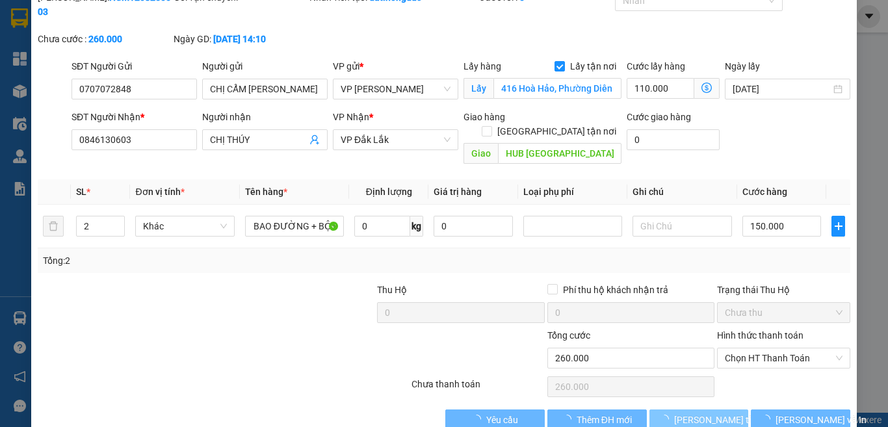
scroll to position [0, 0]
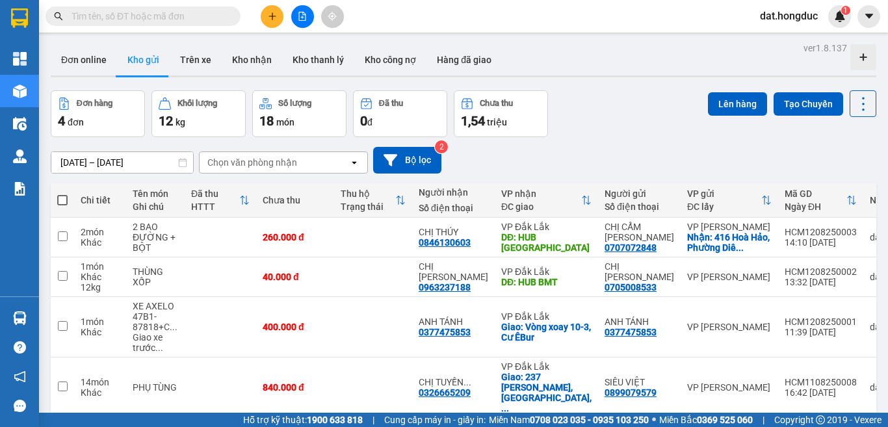
click at [156, 18] on input "text" at bounding box center [148, 16] width 153 height 14
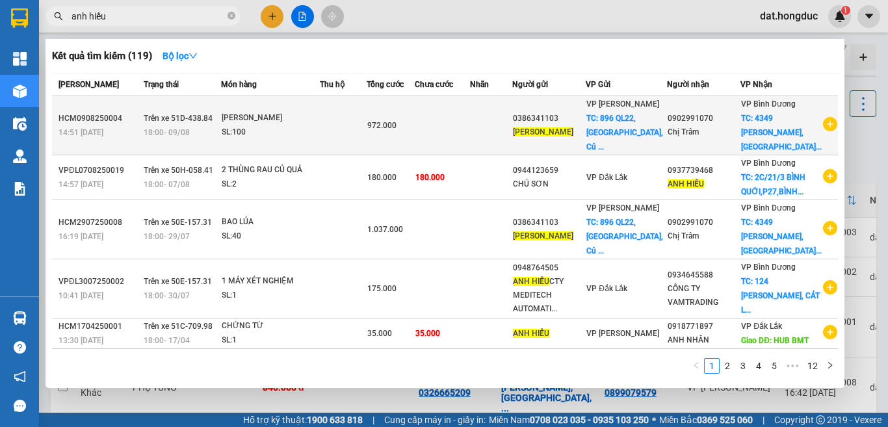
type input "anh hiếu"
click at [823, 123] on icon "plus-circle" at bounding box center [830, 124] width 14 height 14
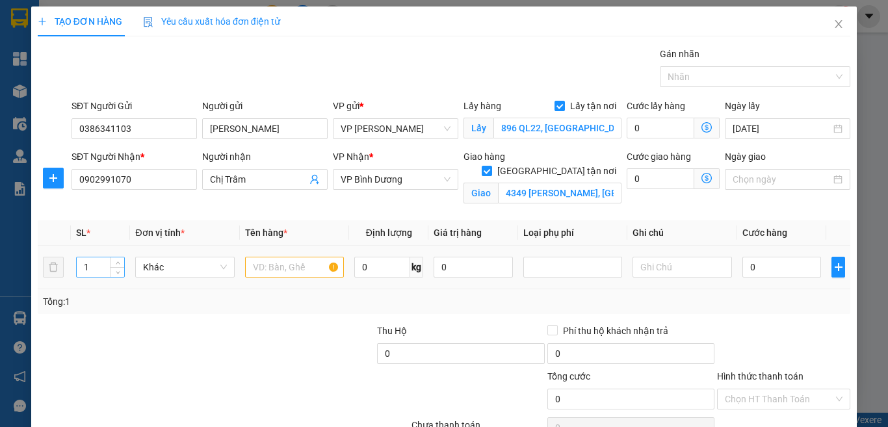
click at [96, 260] on input "1" at bounding box center [101, 267] width 48 height 20
click at [96, 274] on input "1" at bounding box center [101, 267] width 48 height 20
type input "150"
click at [263, 266] on input "text" at bounding box center [294, 267] width 99 height 21
type input "BAO BẮP GIỐNG"
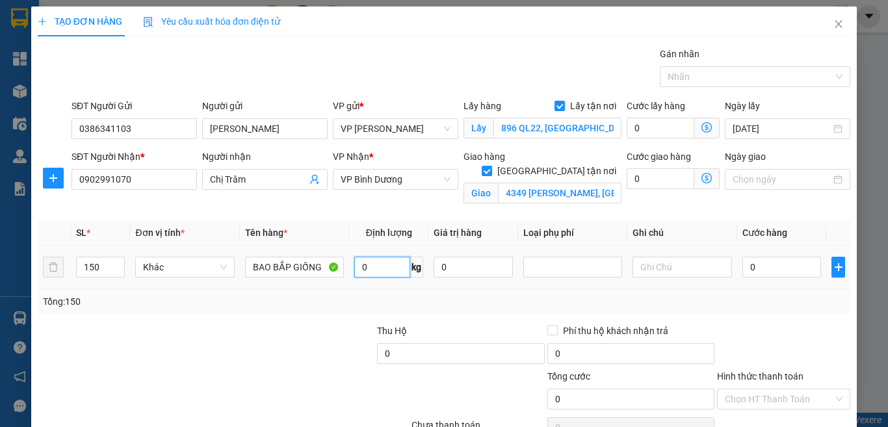
click at [377, 263] on input "0" at bounding box center [382, 267] width 56 height 21
type input "3000"
click at [758, 266] on input "0" at bounding box center [782, 267] width 79 height 21
type input "1"
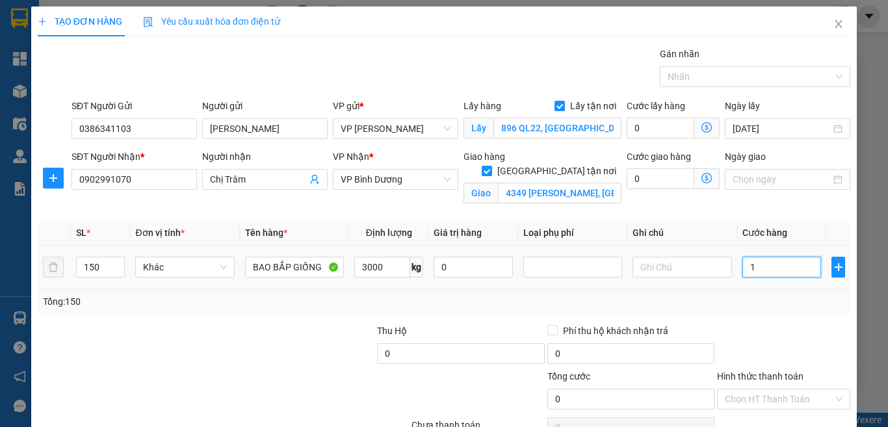
type input "1"
type input "14"
type input "145"
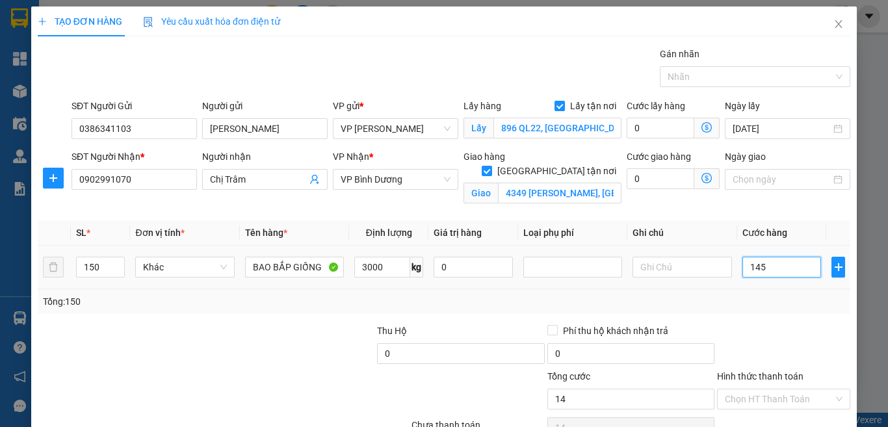
type input "145"
type input "1.458"
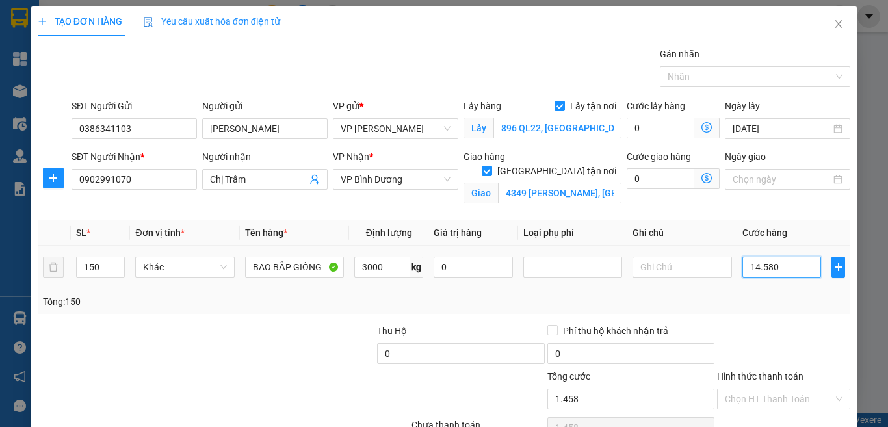
type input "145.800"
type input "1.458.000"
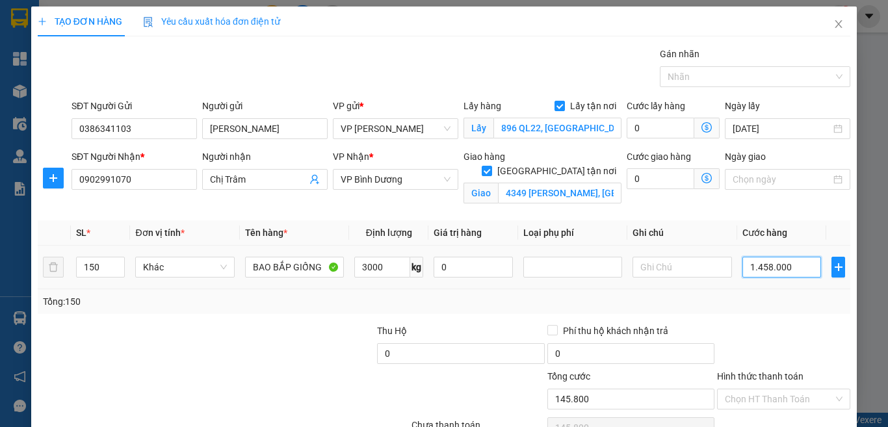
type input "1.458.000"
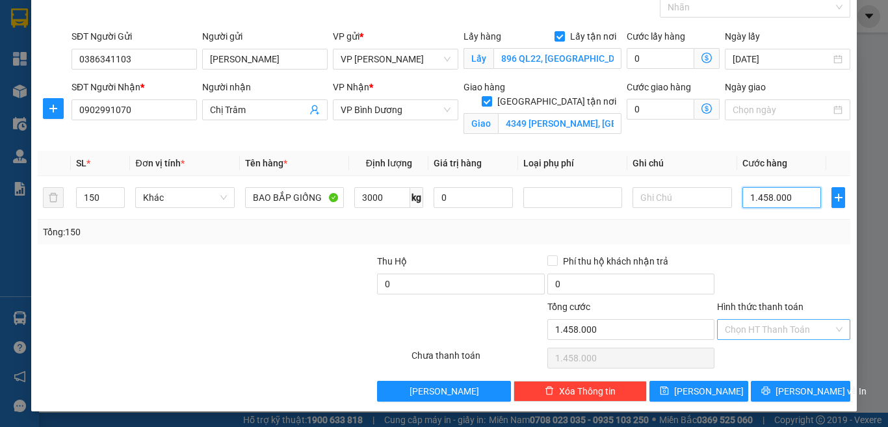
type input "1.458.000"
click at [795, 332] on input "Hình thức thanh toán" at bounding box center [779, 330] width 109 height 20
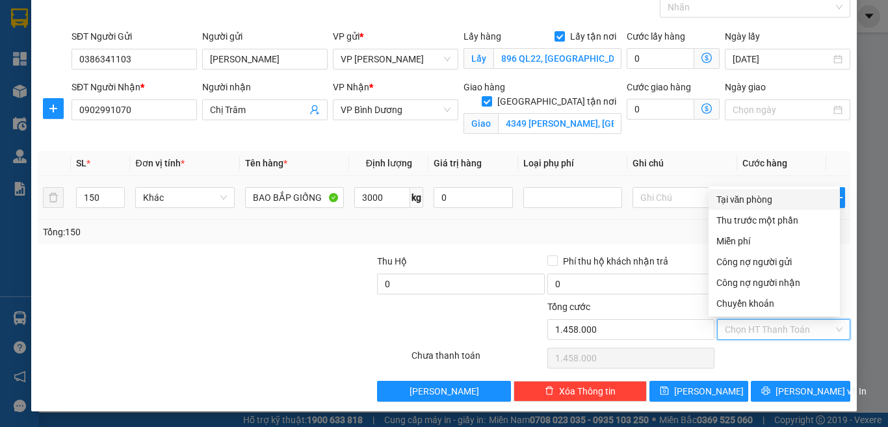
click at [731, 201] on div "Tại văn phòng" at bounding box center [775, 199] width 116 height 14
type input "0"
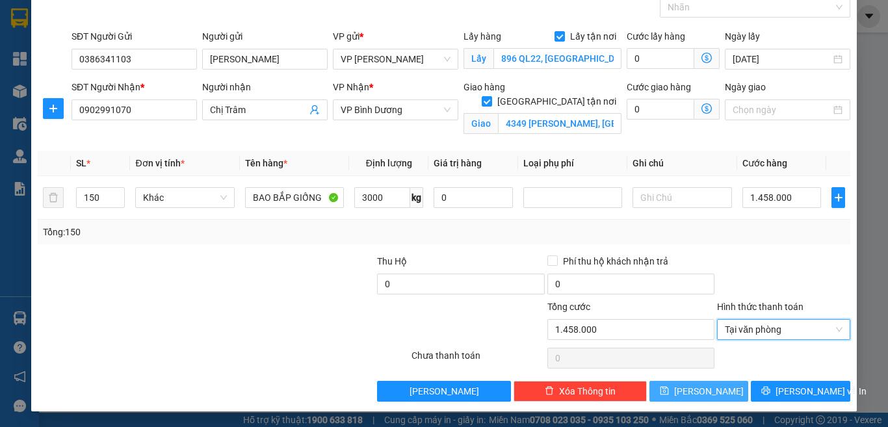
click at [731, 391] on button "[PERSON_NAME]" at bounding box center [699, 391] width 99 height 21
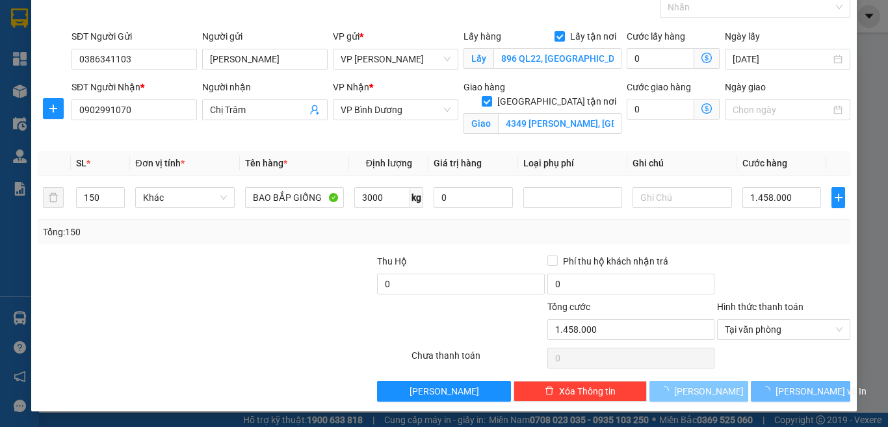
checkbox input "false"
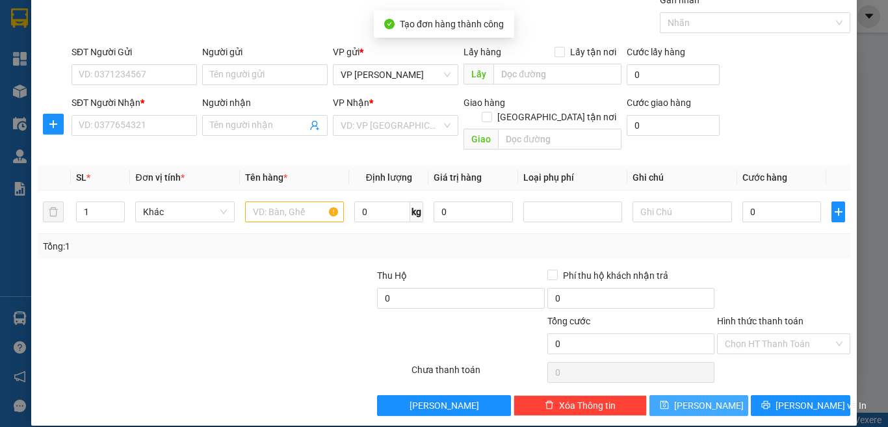
scroll to position [0, 0]
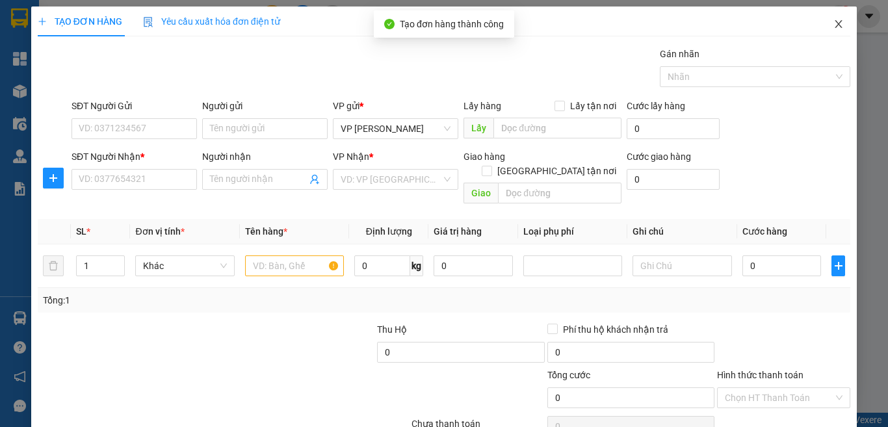
click at [834, 27] on icon "close" at bounding box center [839, 24] width 10 height 10
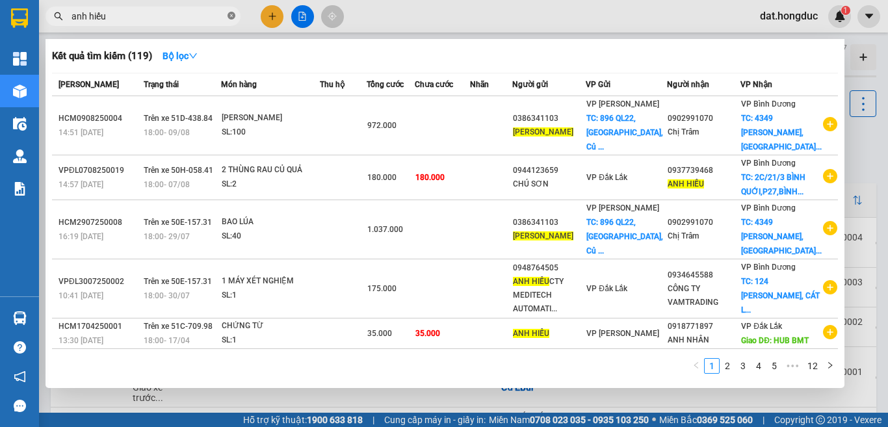
click at [231, 17] on icon "close-circle" at bounding box center [232, 16] width 8 height 8
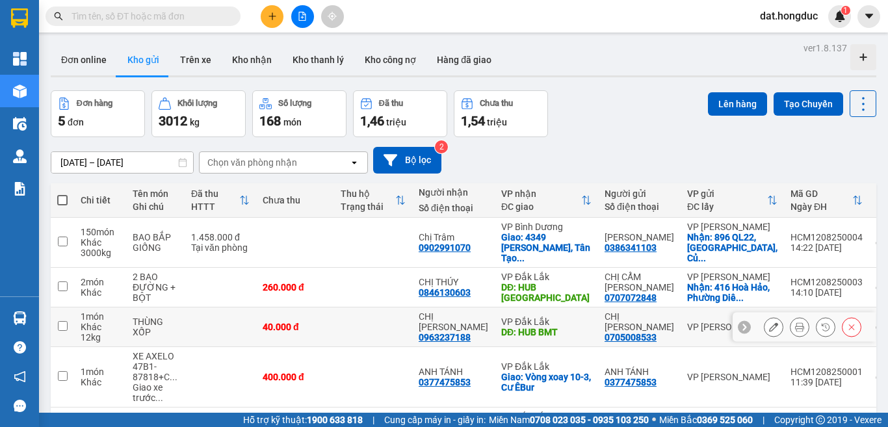
scroll to position [65, 0]
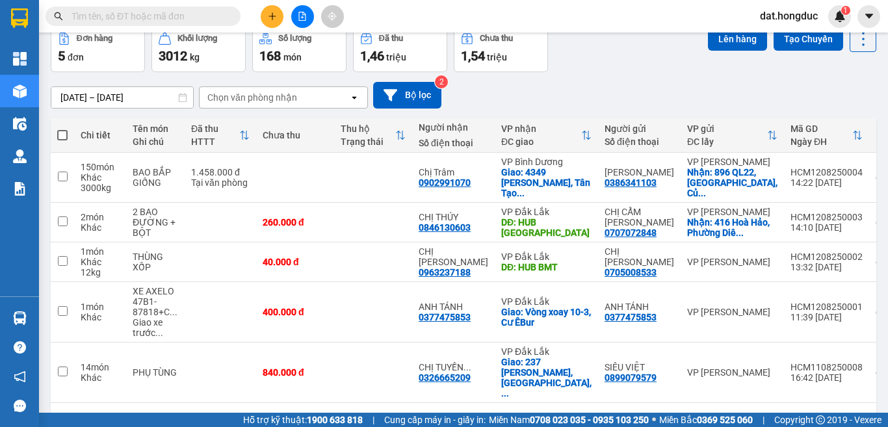
click at [183, 18] on input "text" at bounding box center [148, 16] width 153 height 14
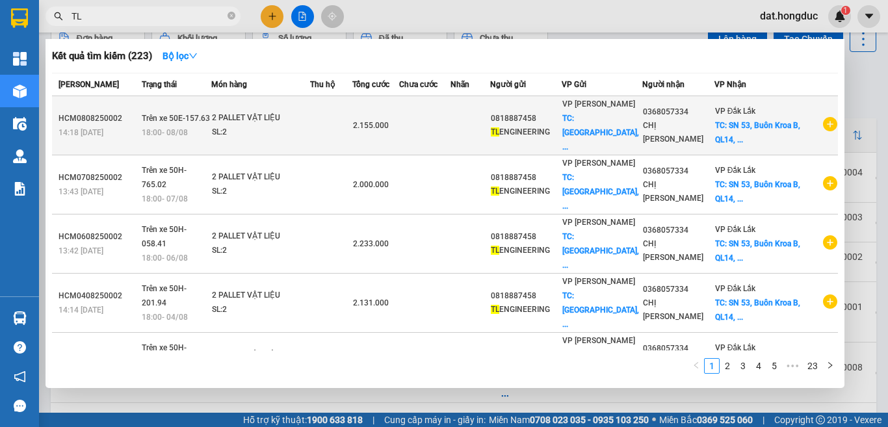
click at [823, 127] on icon "plus-circle" at bounding box center [830, 124] width 14 height 14
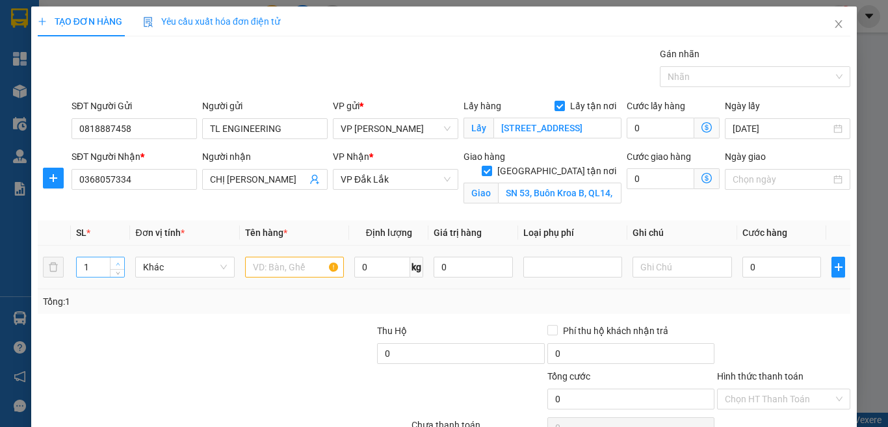
click at [117, 262] on icon "up" at bounding box center [118, 264] width 5 height 5
click at [280, 263] on input "text" at bounding box center [294, 267] width 99 height 21
click at [768, 263] on input "0" at bounding box center [782, 267] width 79 height 21
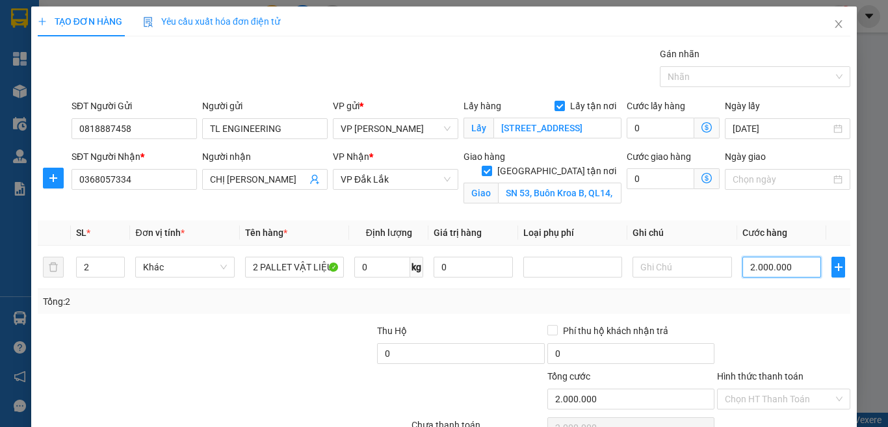
scroll to position [70, 0]
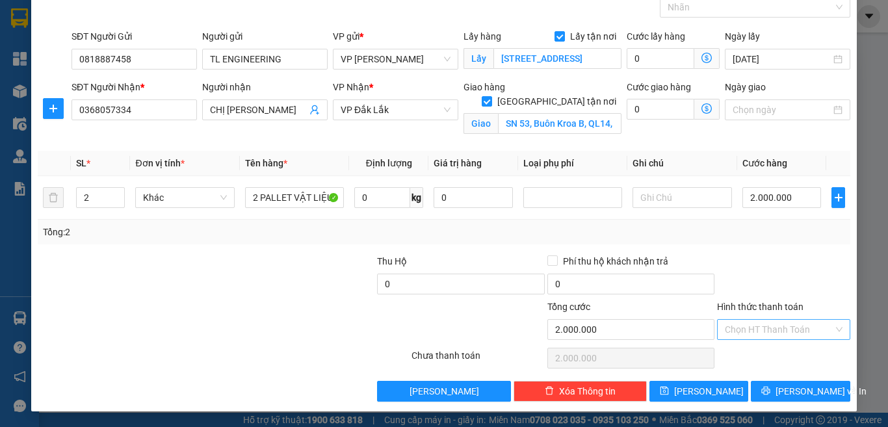
click at [775, 328] on input "Hình thức thanh toán" at bounding box center [779, 330] width 109 height 20
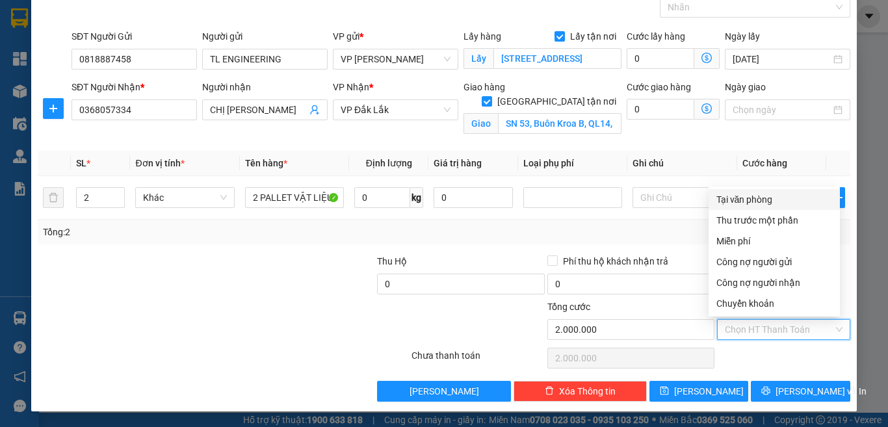
click at [739, 198] on div "Tại văn phòng" at bounding box center [775, 199] width 116 height 14
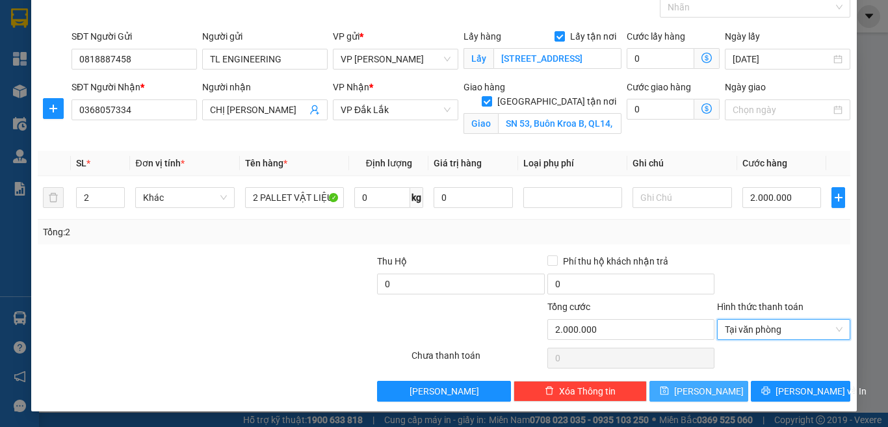
click at [710, 395] on button "[PERSON_NAME]" at bounding box center [699, 391] width 99 height 21
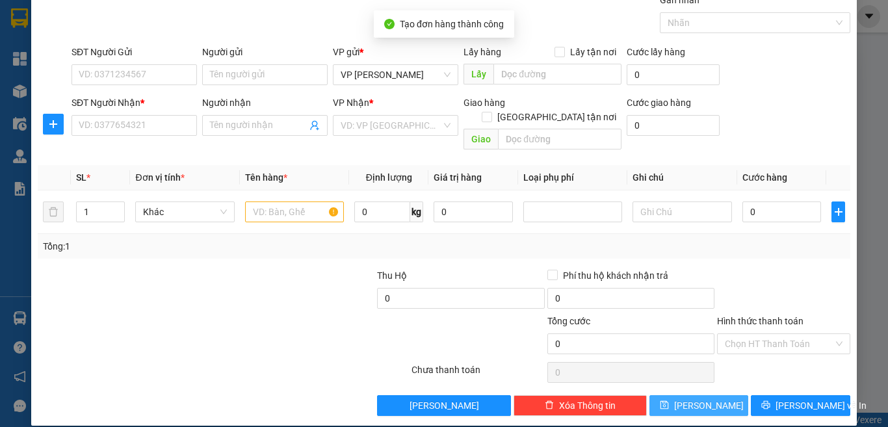
scroll to position [0, 0]
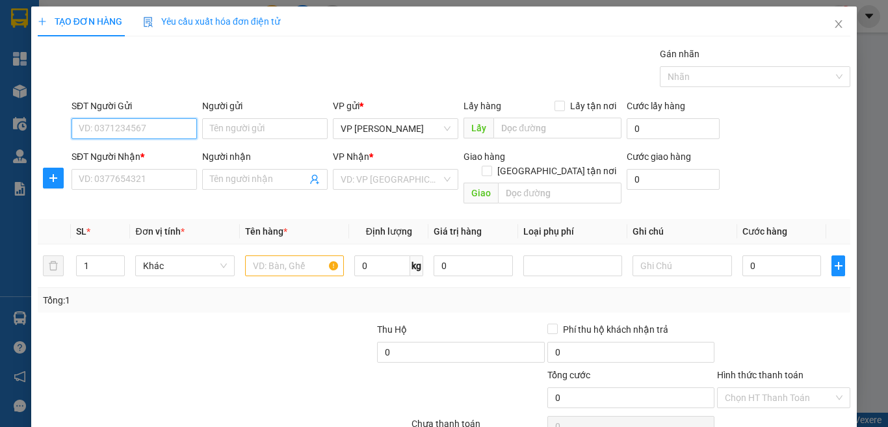
click at [146, 131] on input "SĐT Người Gửi" at bounding box center [134, 128] width 125 height 21
click at [150, 132] on input "SĐT Người Gửi" at bounding box center [134, 128] width 125 height 21
paste input "0988527541"
click at [256, 126] on input "Người gửi" at bounding box center [264, 128] width 125 height 21
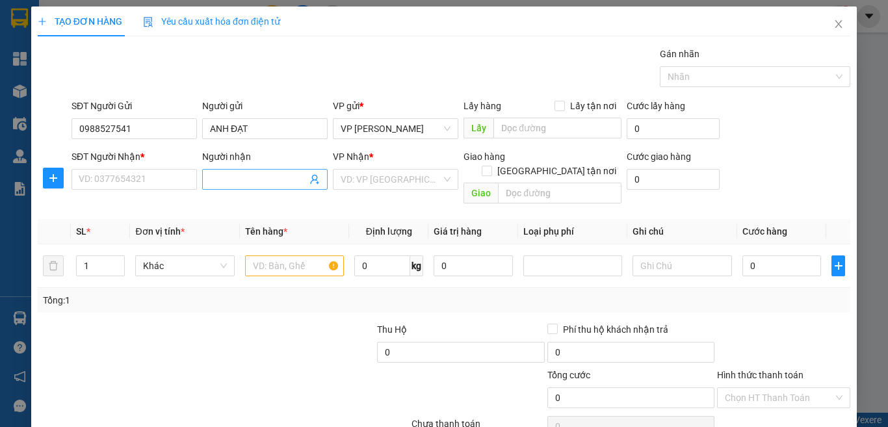
click at [240, 179] on input "Người nhận" at bounding box center [258, 179] width 97 height 14
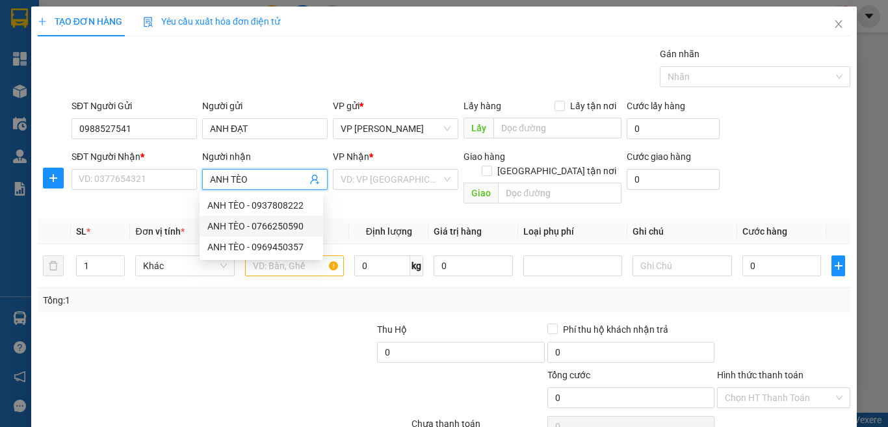
click at [266, 224] on div "ANH TÈO - 0766250590" at bounding box center [261, 226] width 108 height 14
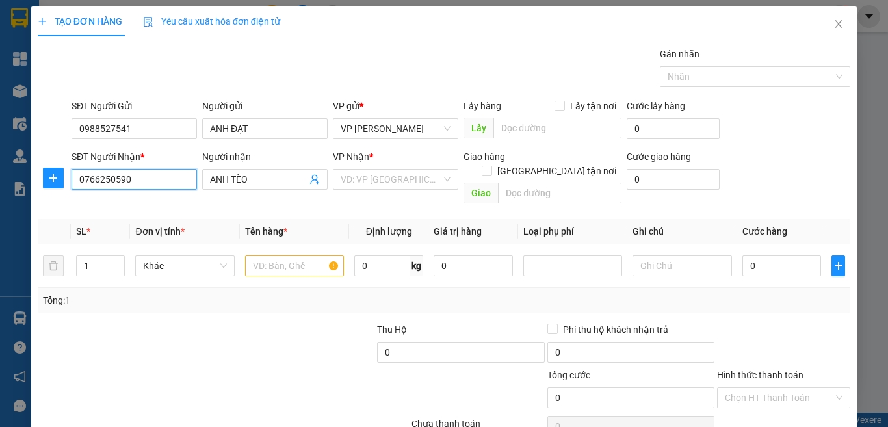
drag, startPoint x: 142, startPoint y: 182, endPoint x: 38, endPoint y: 174, distance: 103.7
click at [38, 174] on div "SĐT Người Nhận * 0766250590 0766250590 Người nhận ANH TÈO VP Nhận * VD: VP [GEO…" at bounding box center [443, 180] width 815 height 60
click at [365, 181] on input "search" at bounding box center [391, 180] width 101 height 20
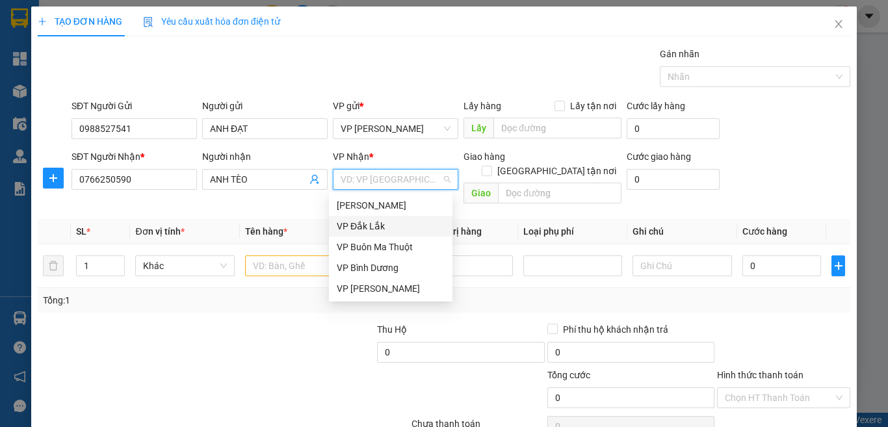
click at [363, 220] on div "VP Đắk Lắk" at bounding box center [391, 226] width 108 height 14
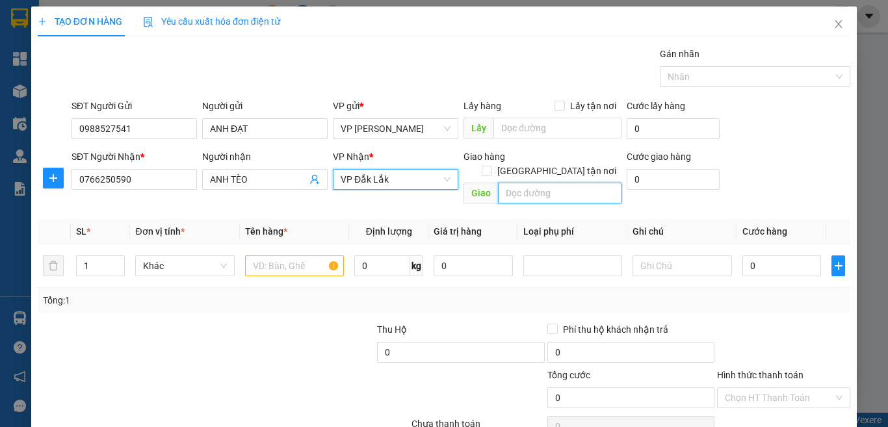
click at [516, 183] on input "text" at bounding box center [560, 193] width 124 height 21
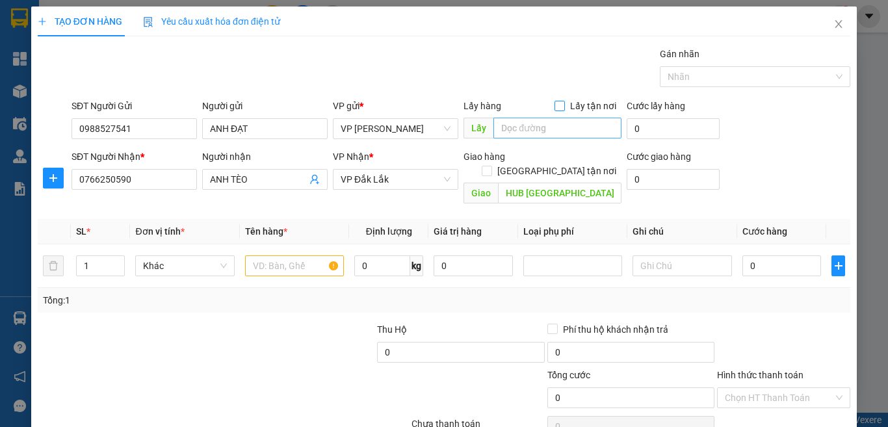
click at [555, 107] on input "Lấy tận nơi" at bounding box center [559, 105] width 9 height 9
click at [555, 129] on input "text" at bounding box center [557, 128] width 128 height 21
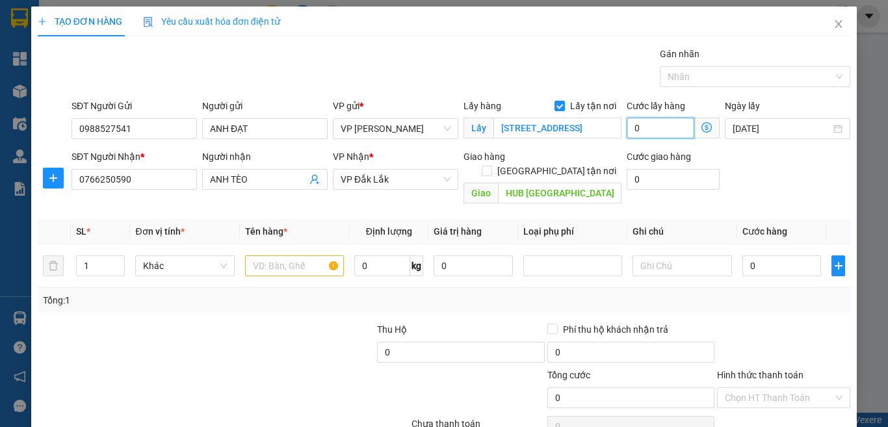
click at [643, 124] on input "0" at bounding box center [661, 128] width 68 height 21
click at [267, 256] on input "text" at bounding box center [294, 266] width 99 height 21
click at [254, 256] on input "bBỘ MÁY MAY" at bounding box center [294, 266] width 99 height 21
click at [376, 256] on input "0" at bounding box center [382, 266] width 56 height 21
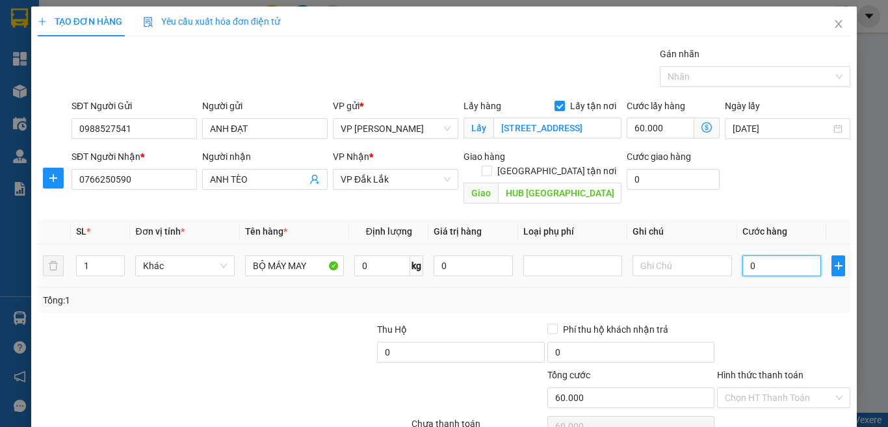
click at [765, 257] on input "0" at bounding box center [782, 266] width 79 height 21
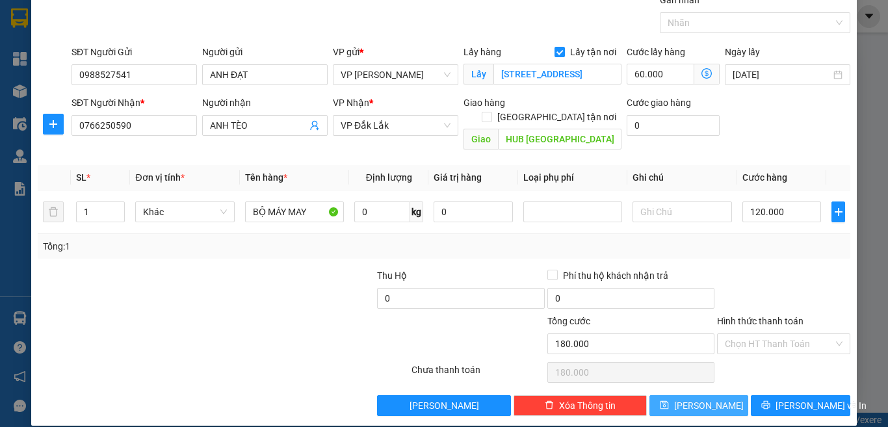
click at [707, 395] on button "[PERSON_NAME]" at bounding box center [699, 405] width 99 height 21
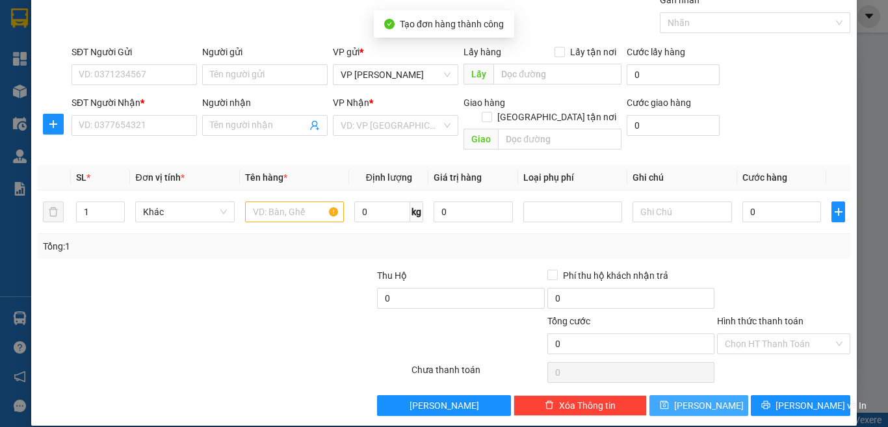
scroll to position [0, 0]
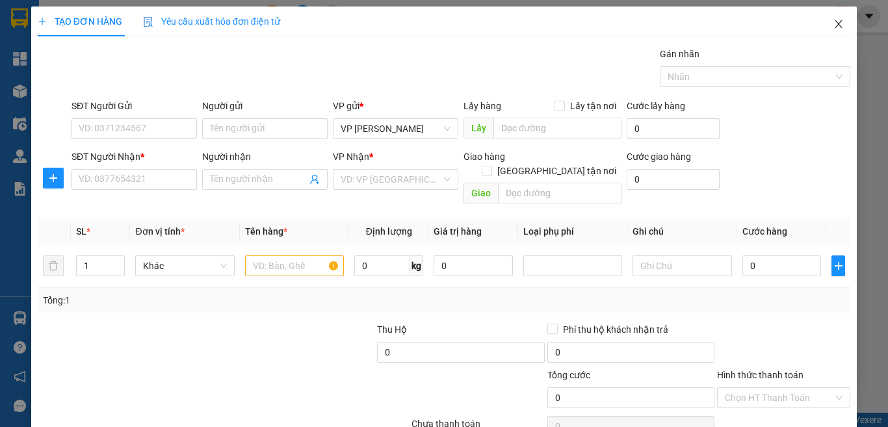
click at [834, 23] on icon "close" at bounding box center [839, 24] width 10 height 10
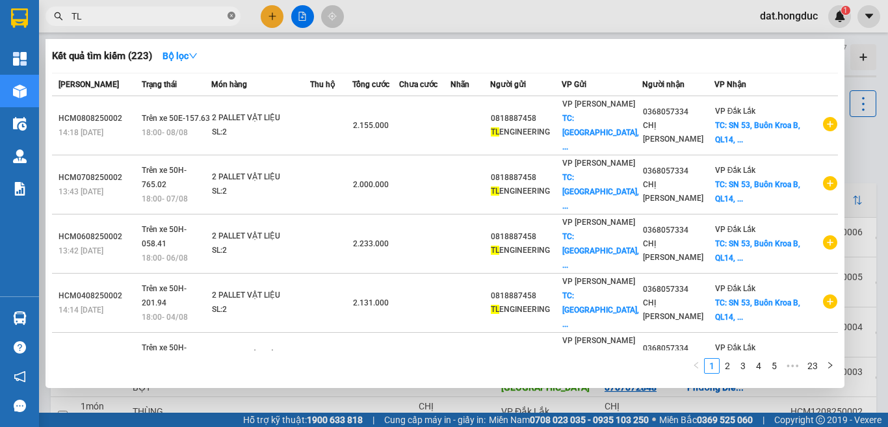
click at [228, 18] on icon "close-circle" at bounding box center [232, 16] width 8 height 8
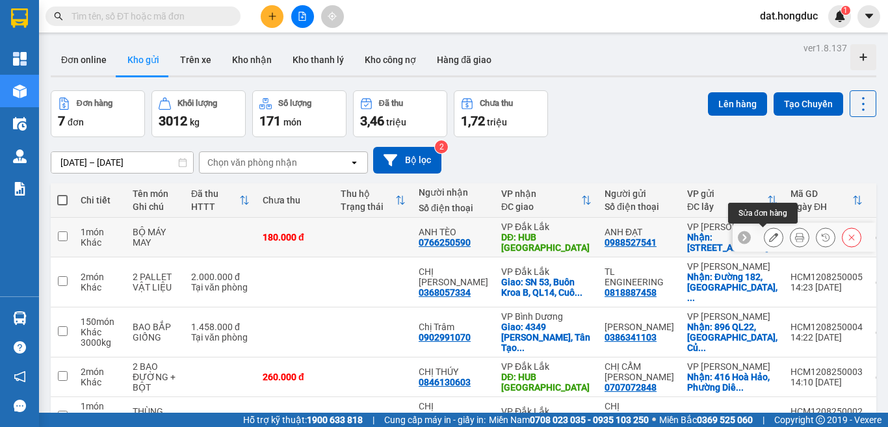
click at [769, 234] on icon at bounding box center [773, 237] width 9 height 9
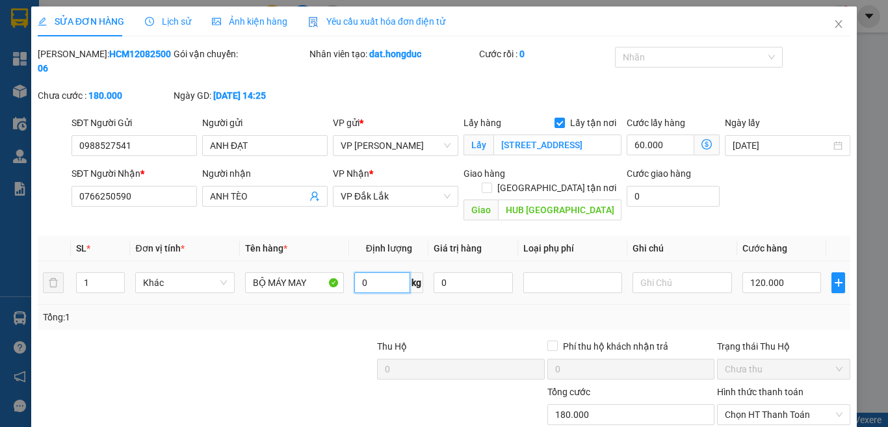
click at [377, 272] on input "0" at bounding box center [382, 282] width 56 height 21
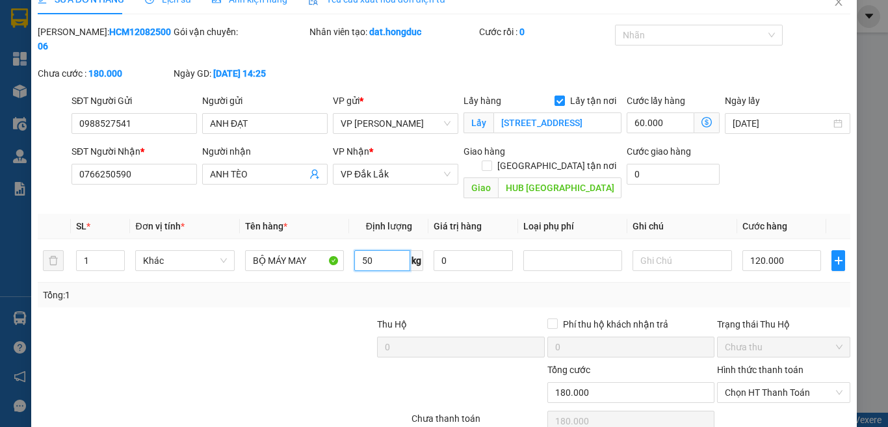
scroll to position [57, 0]
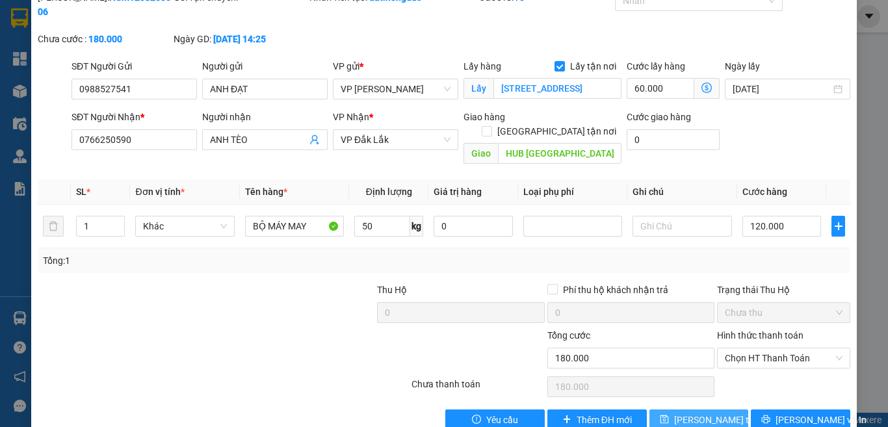
drag, startPoint x: 692, startPoint y: 394, endPoint x: 611, endPoint y: 312, distance: 115.4
click at [692, 413] on span "[PERSON_NAME] thay đổi" at bounding box center [726, 420] width 104 height 14
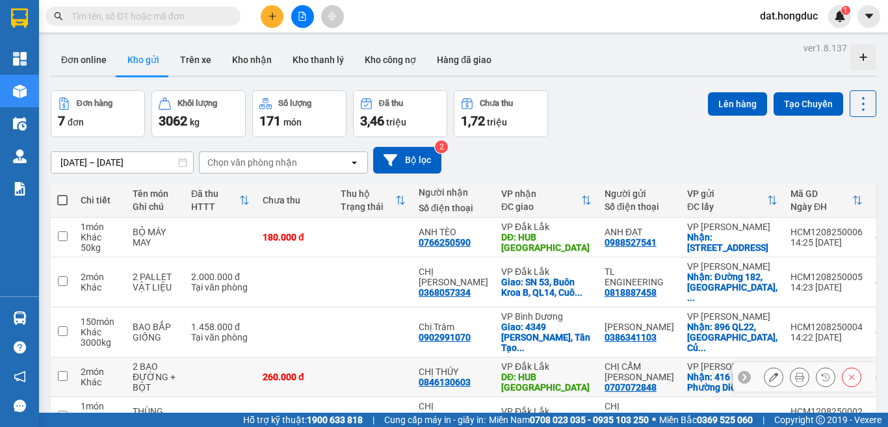
click at [769, 373] on icon at bounding box center [773, 377] width 9 height 9
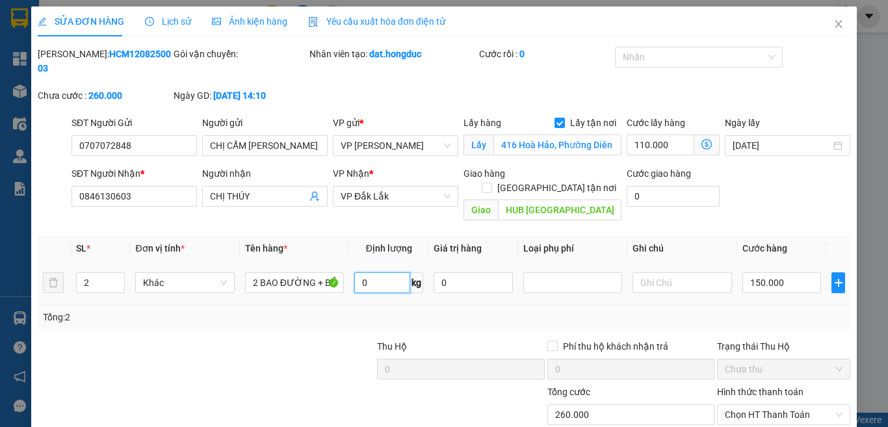
click at [381, 272] on input "0" at bounding box center [382, 282] width 56 height 21
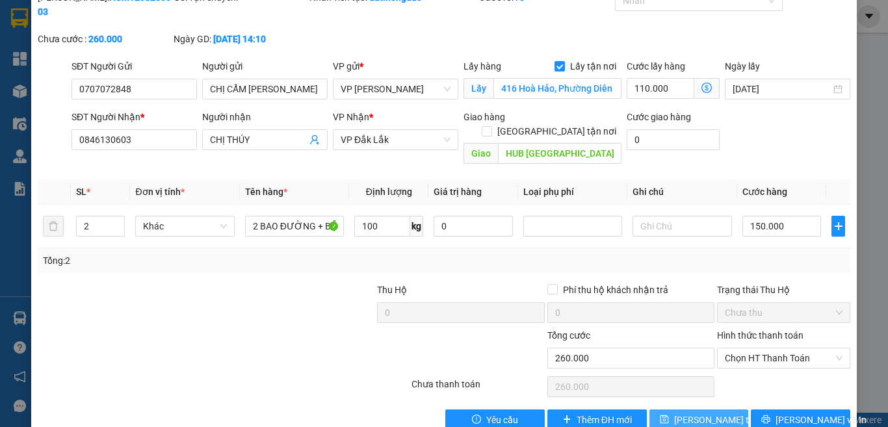
click at [678, 413] on span "[PERSON_NAME] thay đổi" at bounding box center [726, 420] width 104 height 14
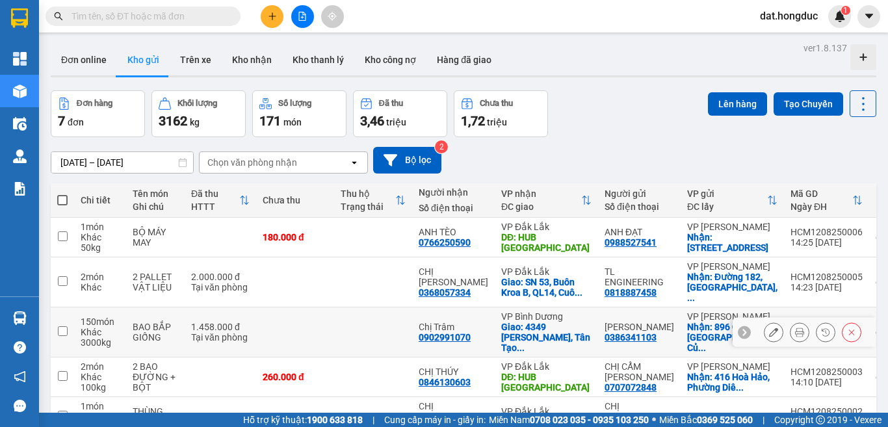
scroll to position [65, 0]
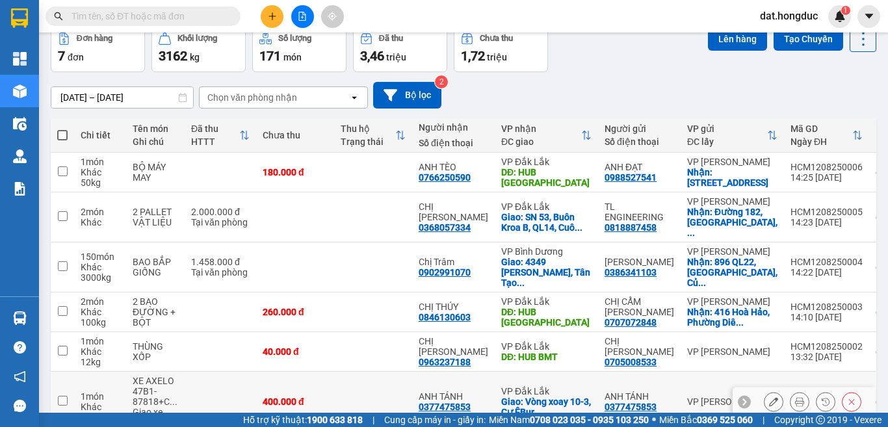
click at [769, 397] on icon at bounding box center [773, 401] width 9 height 9
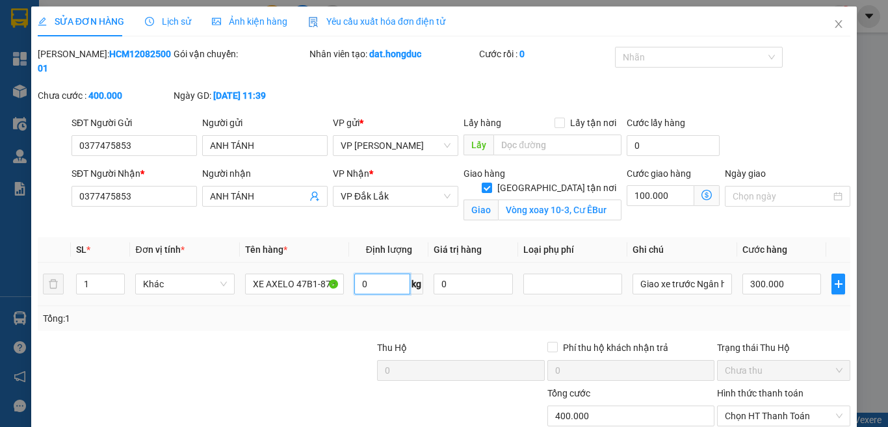
click at [381, 274] on input "0" at bounding box center [382, 284] width 56 height 21
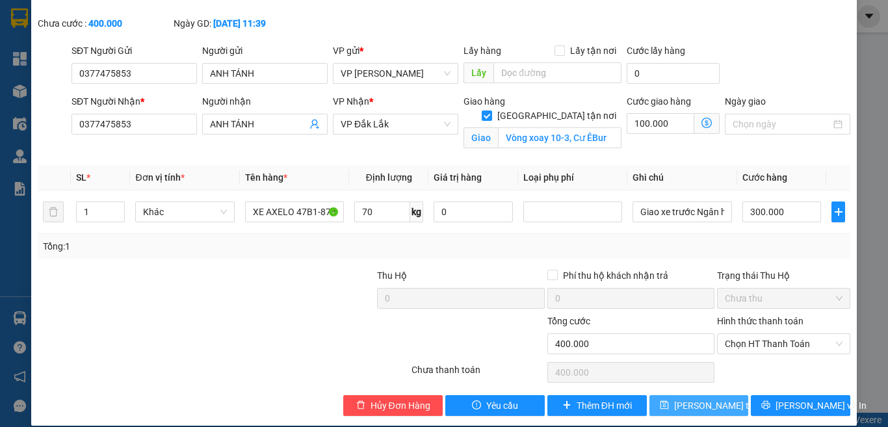
click at [671, 395] on button "[PERSON_NAME] thay đổi" at bounding box center [699, 405] width 99 height 21
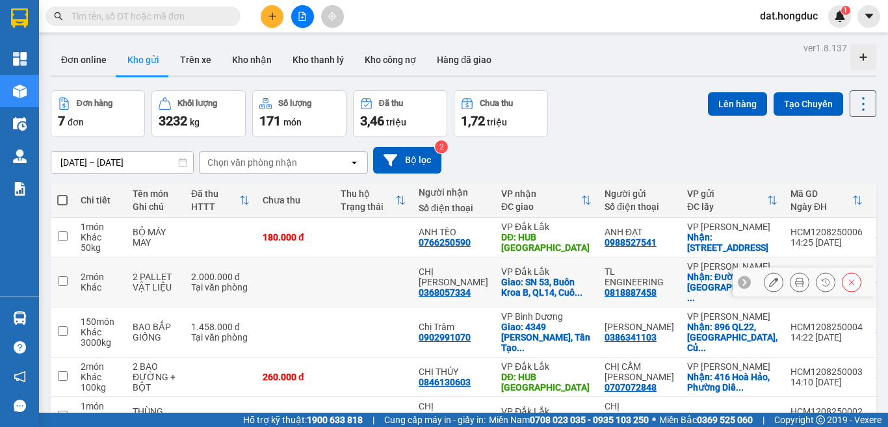
scroll to position [162, 0]
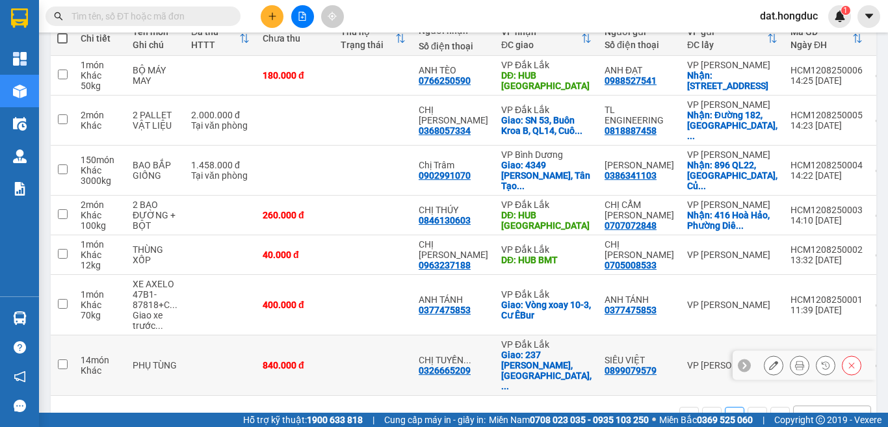
click at [769, 361] on icon at bounding box center [773, 365] width 9 height 9
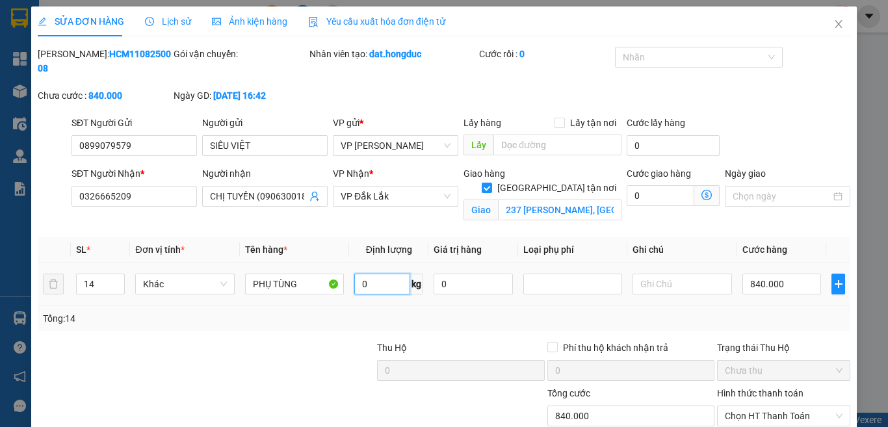
click at [375, 274] on input "0" at bounding box center [382, 284] width 56 height 21
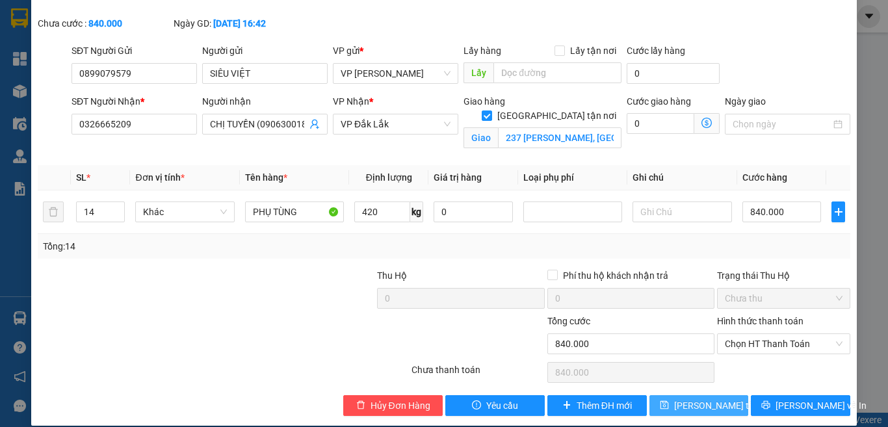
click at [660, 401] on icon "save" at bounding box center [664, 405] width 8 height 8
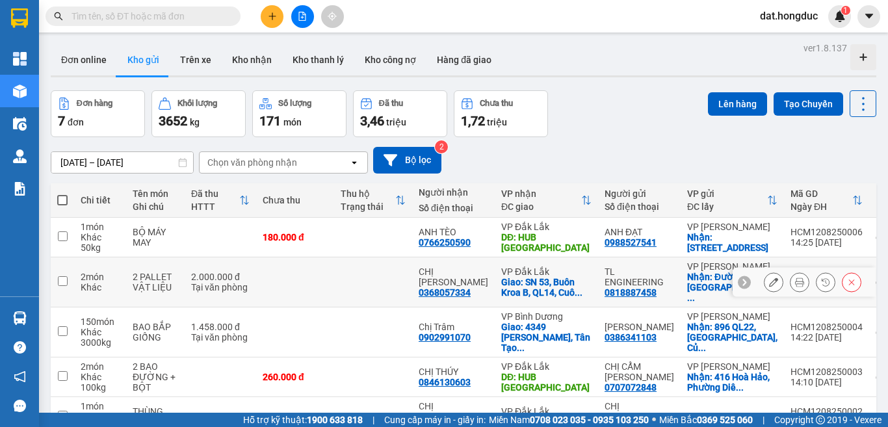
scroll to position [65, 0]
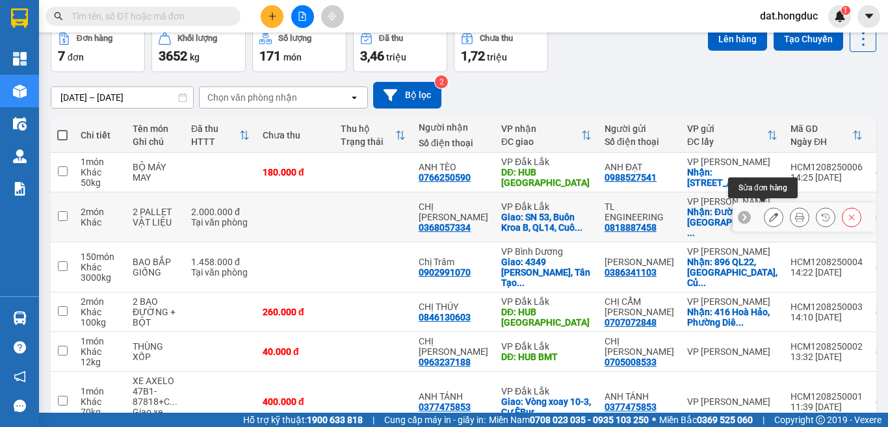
click at [769, 215] on icon at bounding box center [773, 217] width 9 height 9
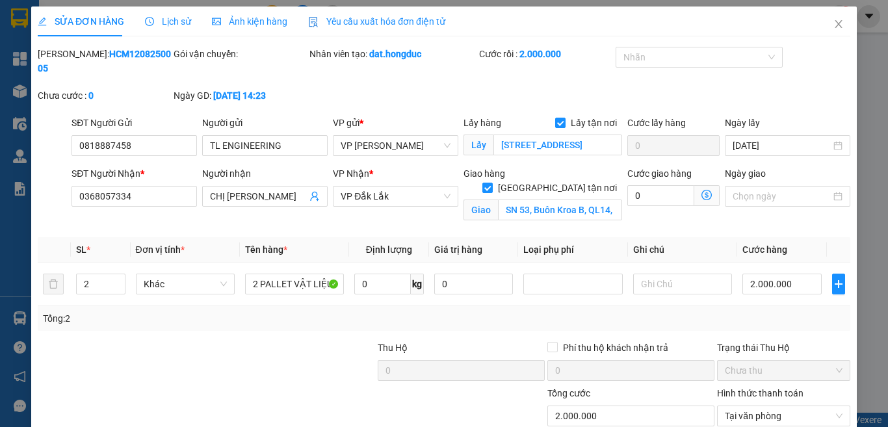
click at [374, 263] on td "0 kg" at bounding box center [388, 285] width 79 height 44
click at [381, 274] on input "0" at bounding box center [382, 284] width 56 height 21
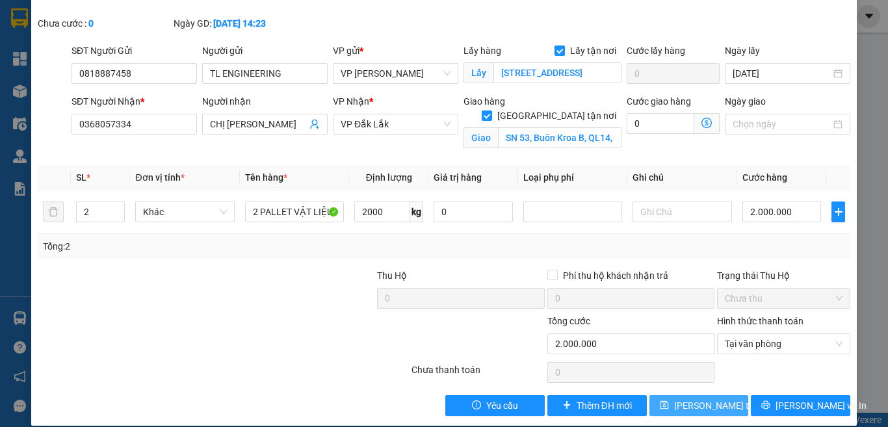
click at [719, 399] on span "[PERSON_NAME] thay đổi" at bounding box center [726, 406] width 104 height 14
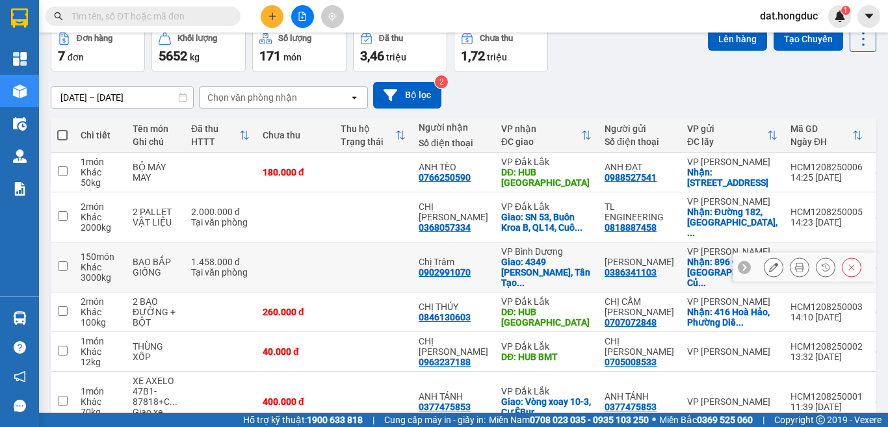
scroll to position [130, 0]
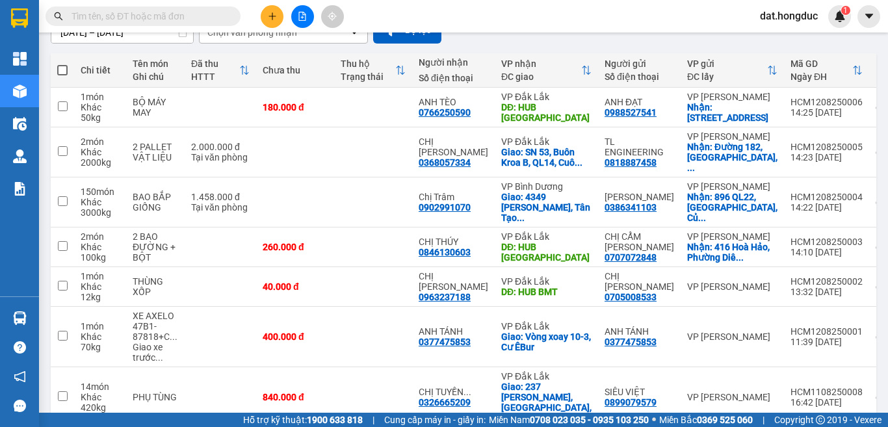
click at [64, 71] on span at bounding box center [62, 70] width 10 height 10
click at [62, 64] on input "checkbox" at bounding box center [62, 64] width 0 height 0
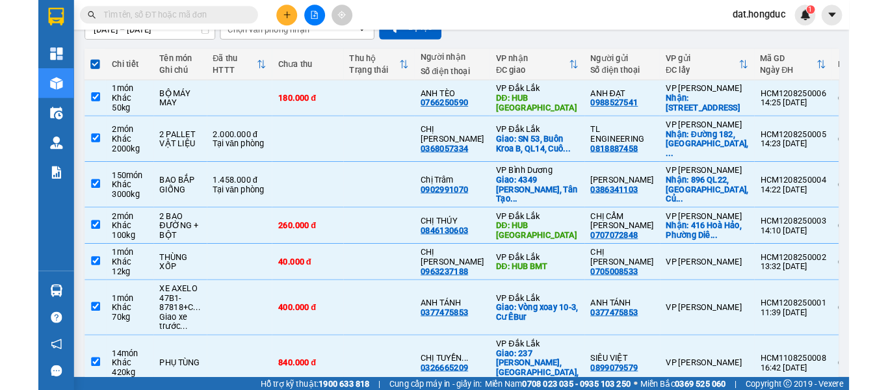
scroll to position [0, 0]
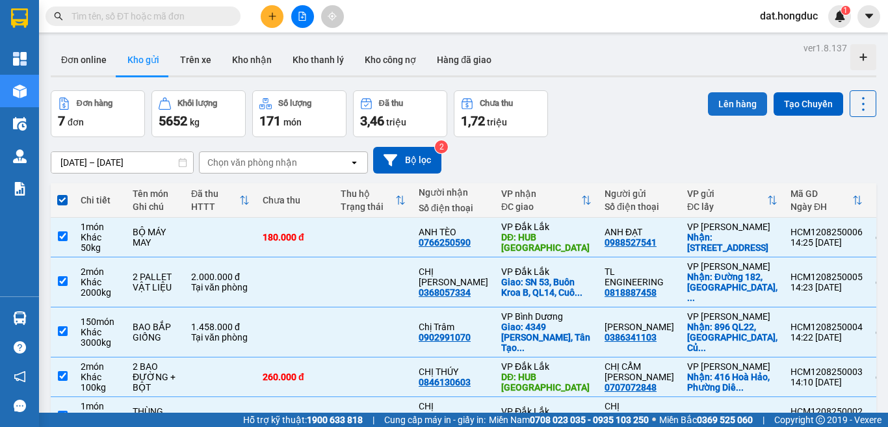
click at [729, 109] on button "Lên hàng" at bounding box center [737, 103] width 59 height 23
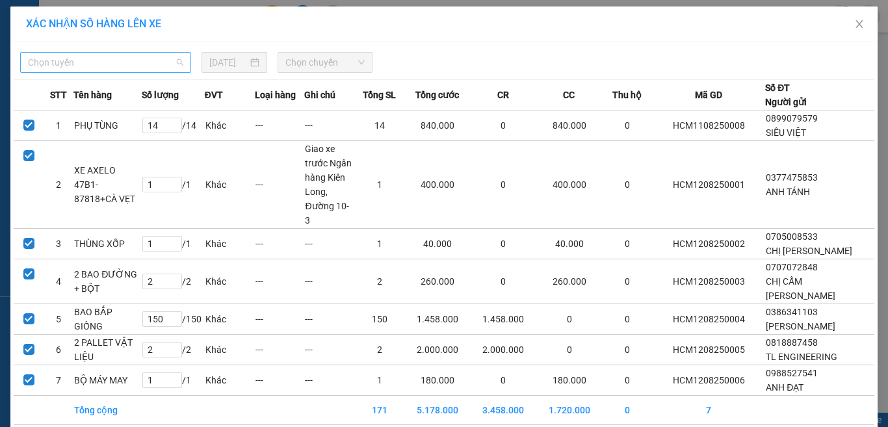
click at [129, 60] on span "Chọn tuyến" at bounding box center [105, 63] width 155 height 20
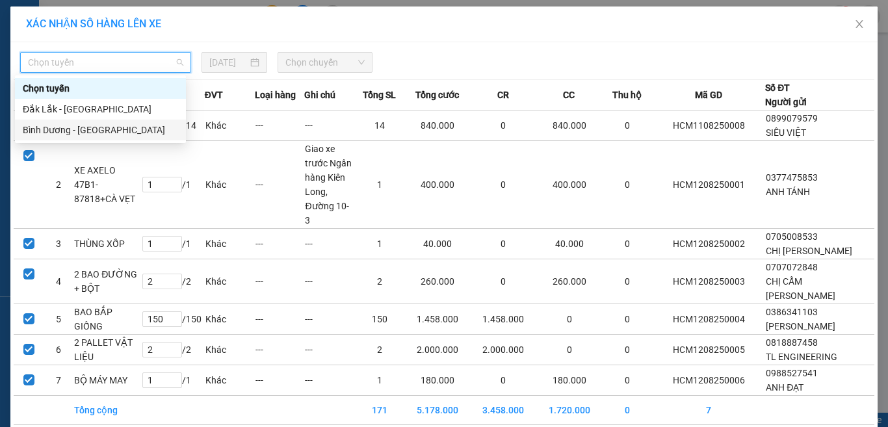
click at [59, 133] on div "Bình Dương - [GEOGRAPHIC_DATA]" at bounding box center [100, 130] width 155 height 14
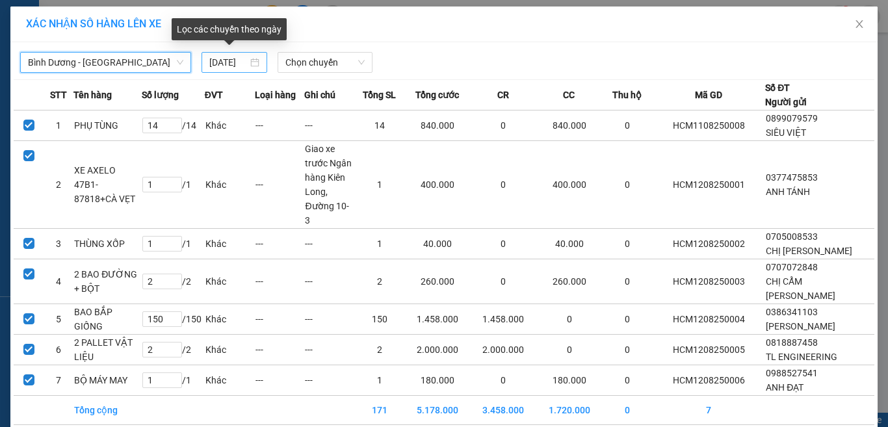
click at [225, 60] on input "[DATE]" at bounding box center [228, 62] width 38 height 14
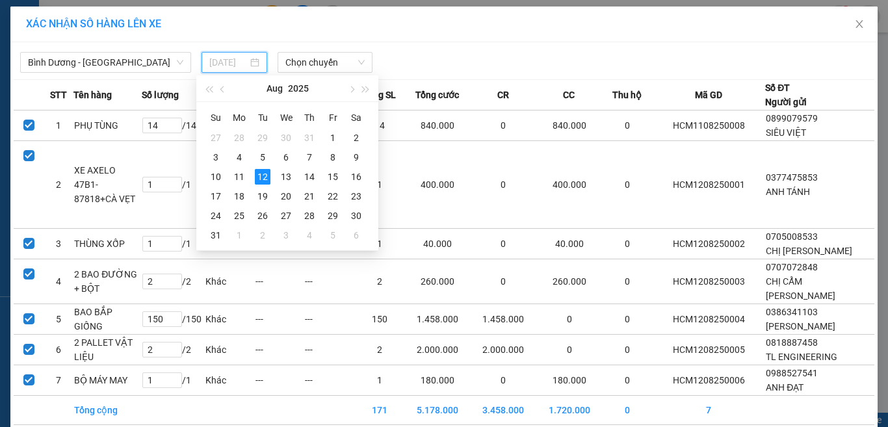
click at [213, 138] on div "27" at bounding box center [216, 138] width 16 height 16
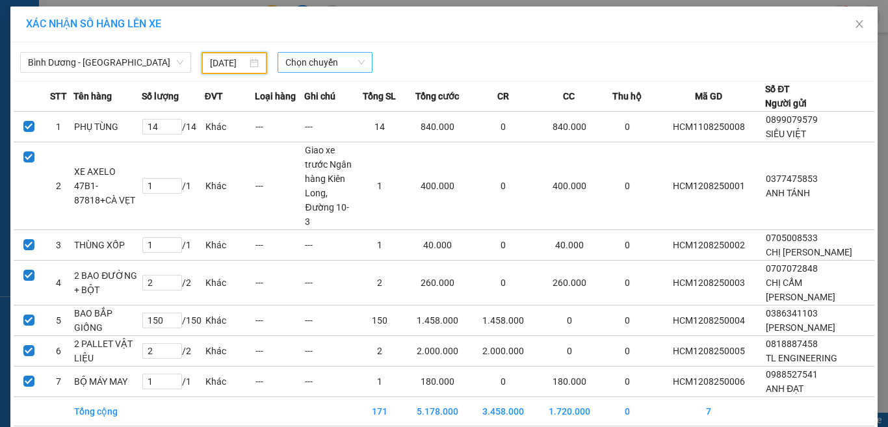
click at [325, 60] on span "Chọn chuyến" at bounding box center [325, 63] width 80 height 20
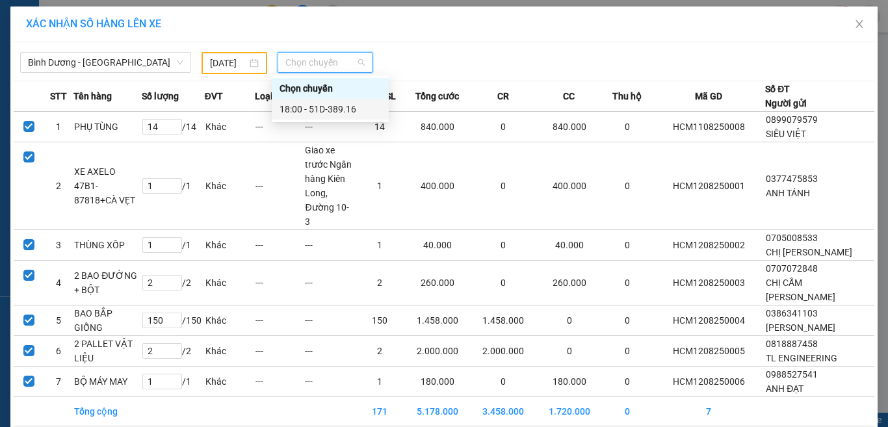
click at [359, 109] on div "18:00 - 51D-389.16" at bounding box center [330, 109] width 101 height 14
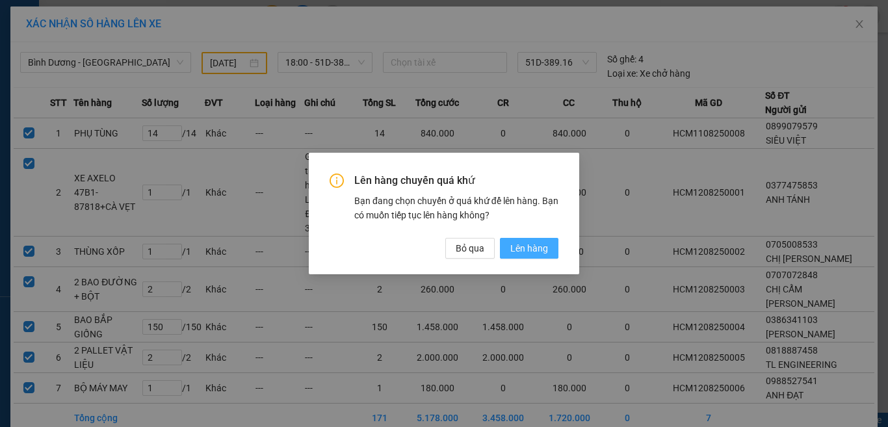
click at [516, 254] on span "Lên hàng" at bounding box center [529, 248] width 38 height 14
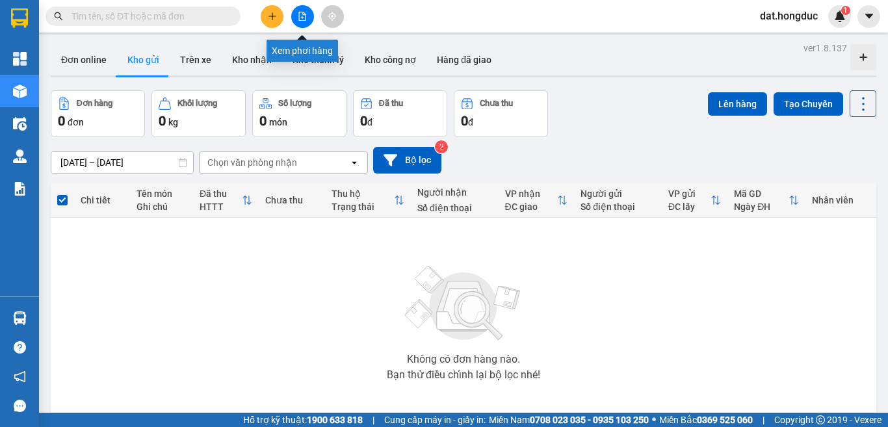
click at [308, 12] on button at bounding box center [302, 16] width 23 height 23
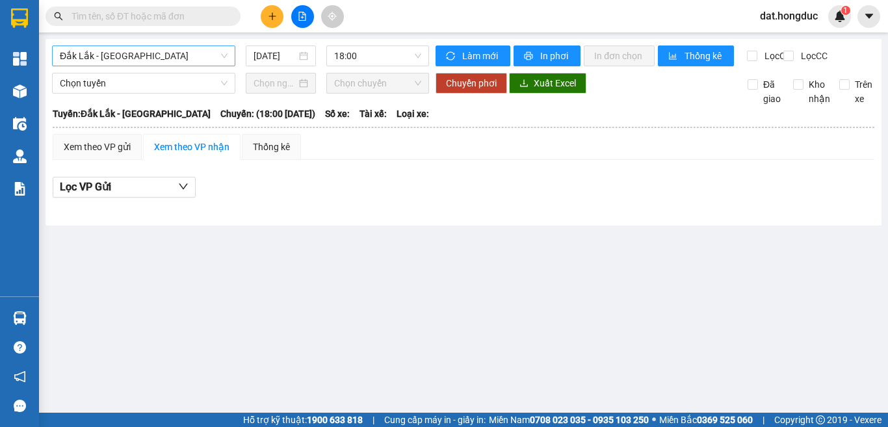
click at [140, 54] on span "Đắk Lắk - [GEOGRAPHIC_DATA]" at bounding box center [144, 56] width 168 height 20
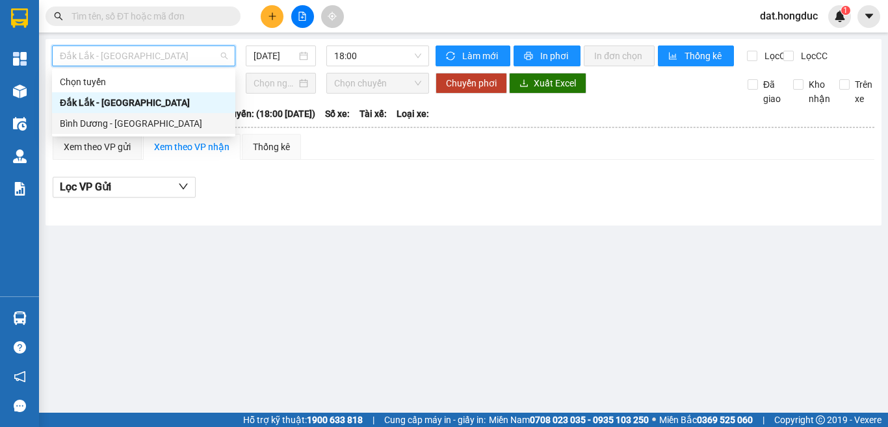
click at [98, 120] on div "Bình Dương - [GEOGRAPHIC_DATA]" at bounding box center [144, 123] width 168 height 14
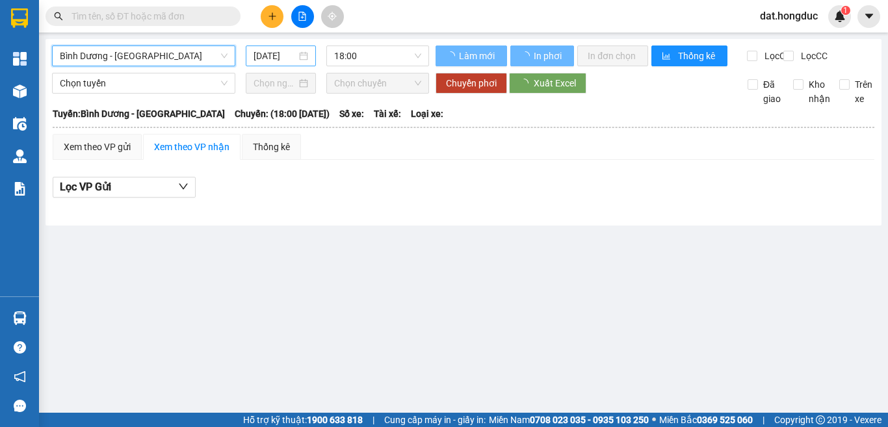
click at [290, 53] on input "[DATE]" at bounding box center [275, 56] width 43 height 14
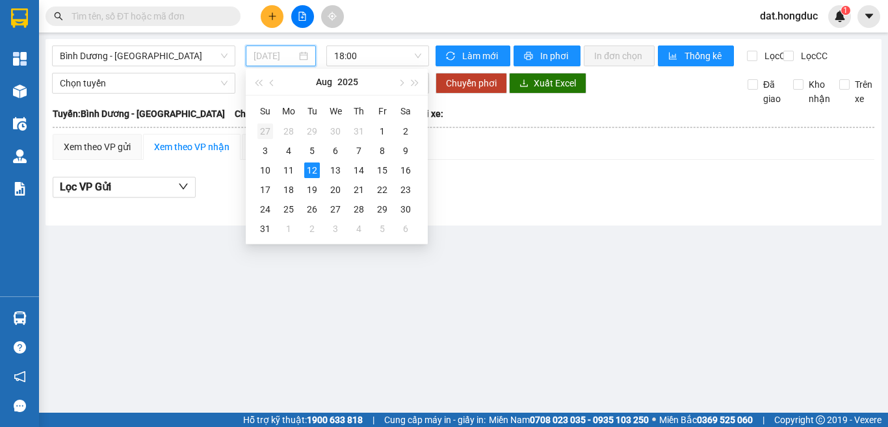
click at [264, 129] on div "27" at bounding box center [265, 132] width 16 height 16
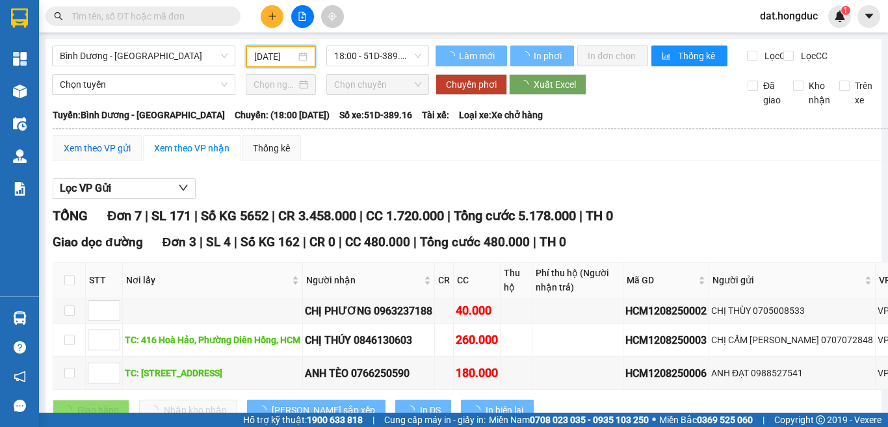
drag, startPoint x: 97, startPoint y: 157, endPoint x: 259, endPoint y: 163, distance: 162.6
click at [97, 155] on div "Xem theo VP gửi" at bounding box center [97, 148] width 67 height 14
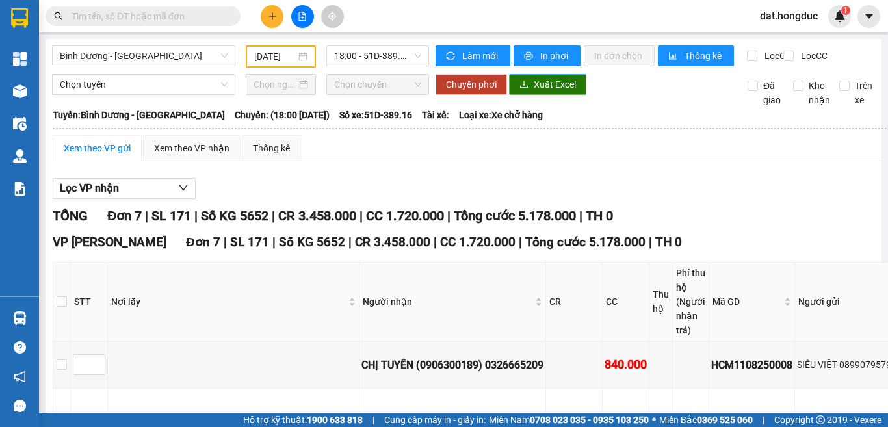
click at [555, 92] on span "Xuất Excel" at bounding box center [555, 84] width 42 height 14
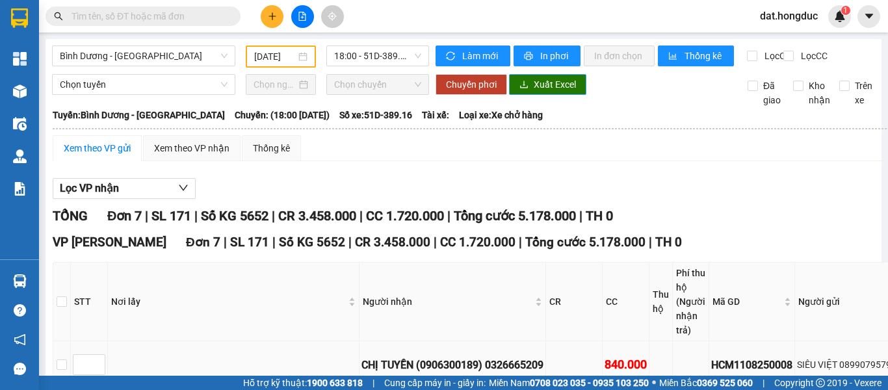
scroll to position [130, 0]
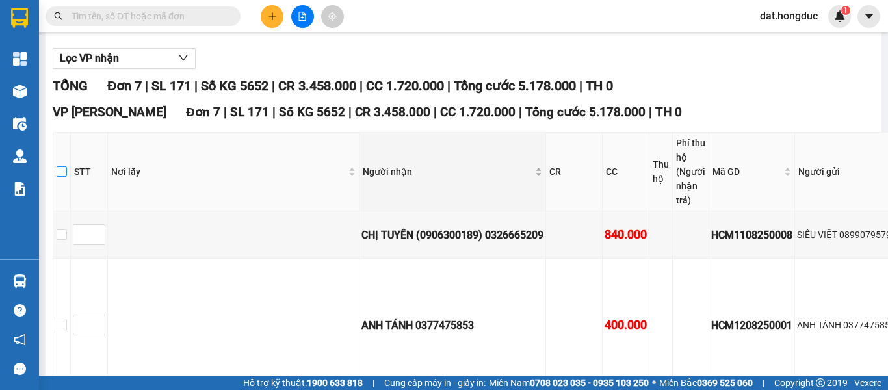
drag, startPoint x: 60, startPoint y: 180, endPoint x: 307, endPoint y: 186, distance: 246.5
click at [61, 177] on input "checkbox" at bounding box center [62, 171] width 10 height 10
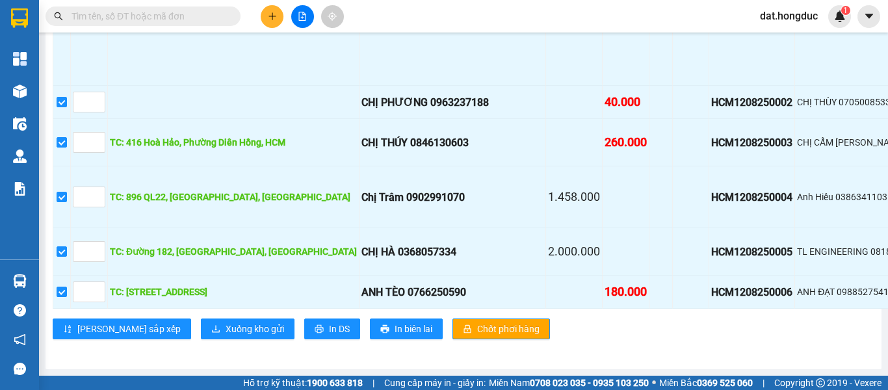
scroll to position [614, 0]
click at [226, 322] on span "Xuống kho gửi" at bounding box center [255, 329] width 59 height 14
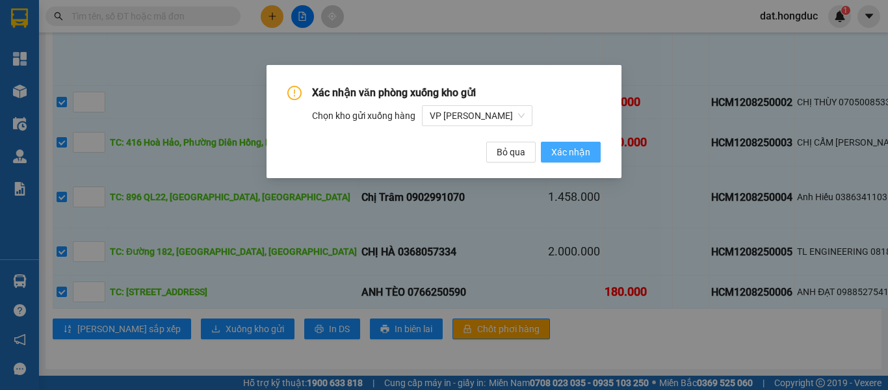
click at [559, 154] on span "Xác nhận" at bounding box center [570, 152] width 39 height 14
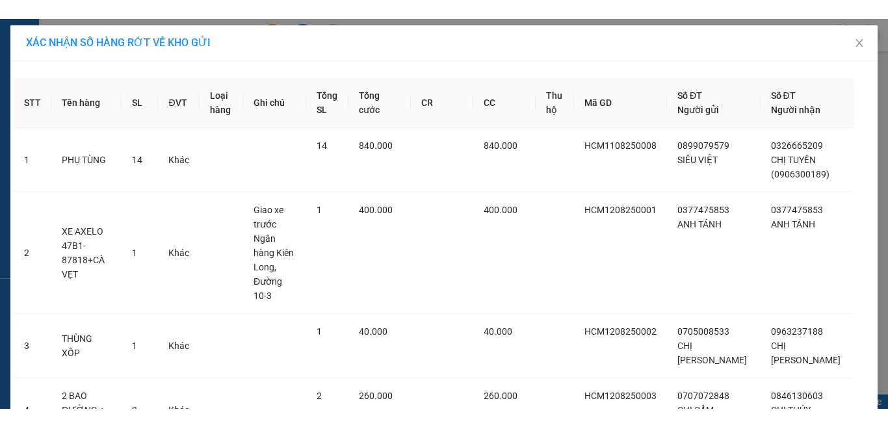
scroll to position [236, 0]
